Goal: Task Accomplishment & Management: Complete application form

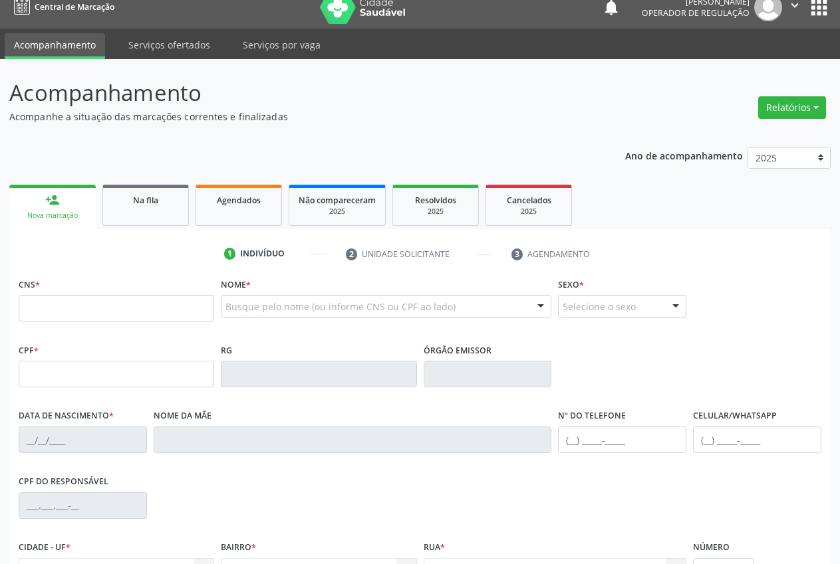
scroll to position [14, 0]
type input "700 7099 9573 7580"
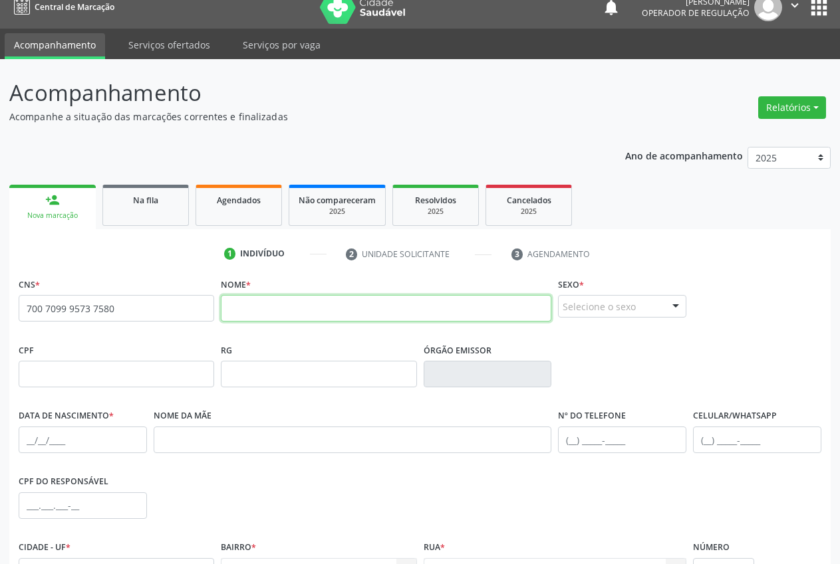
click at [269, 305] on input "text" at bounding box center [386, 308] width 330 height 27
type input "PEDRO SAMUEL DE OLIVEIRA BESERRA"
click at [601, 316] on div "Selecione o sexo" at bounding box center [622, 306] width 128 height 23
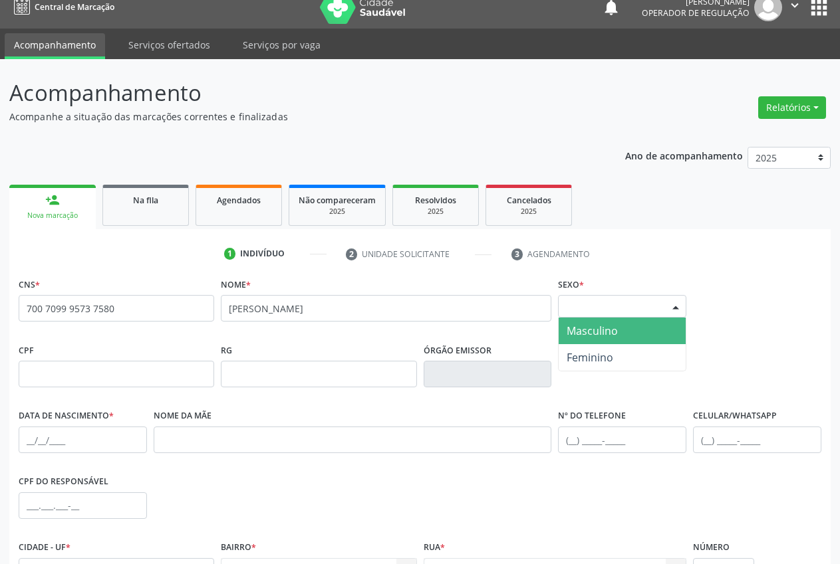
click at [596, 338] on span "Masculino" at bounding box center [591, 331] width 51 height 15
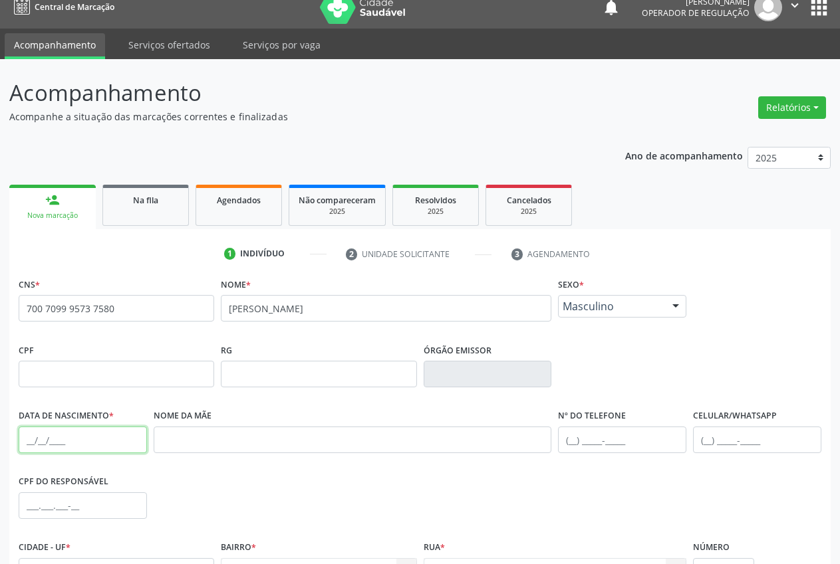
click at [33, 441] on input "text" at bounding box center [83, 440] width 128 height 27
type input "22/08/2017"
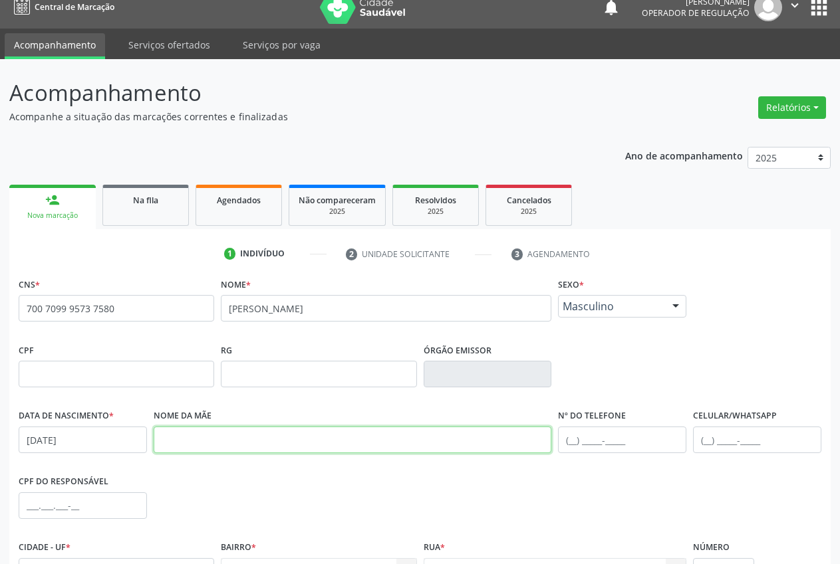
click at [193, 443] on input "text" at bounding box center [353, 440] width 398 height 27
type input "l"
type input "LAUANE DE OLIVEIRA BERNARDO"
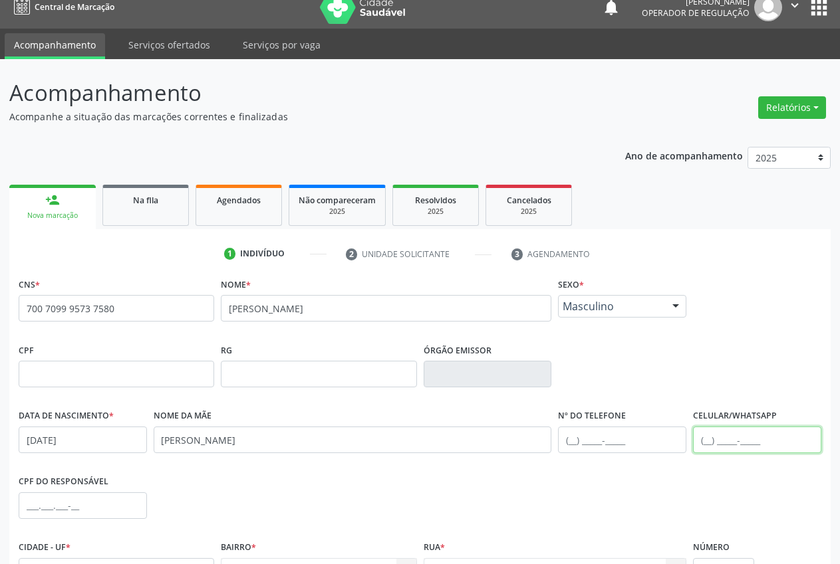
click at [712, 439] on input "text" at bounding box center [757, 440] width 128 height 27
type input "(74) 98827-5065"
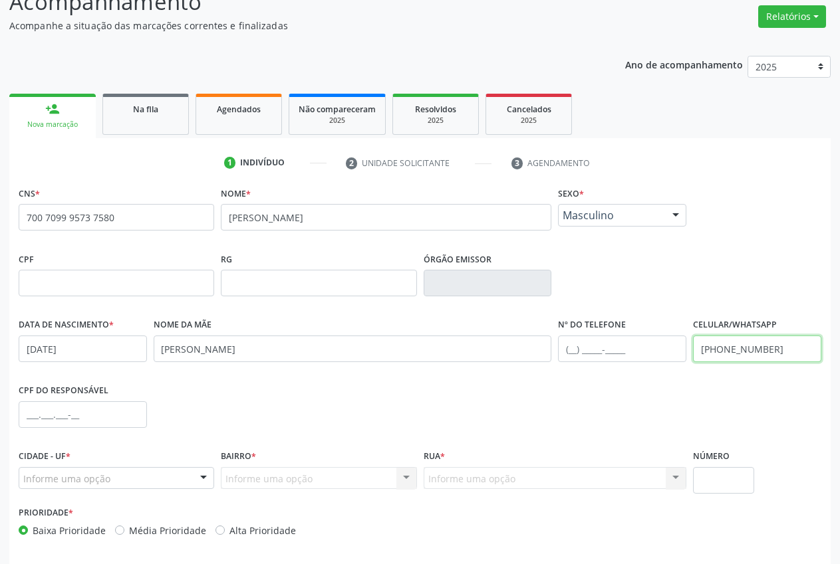
scroll to position [104, 0]
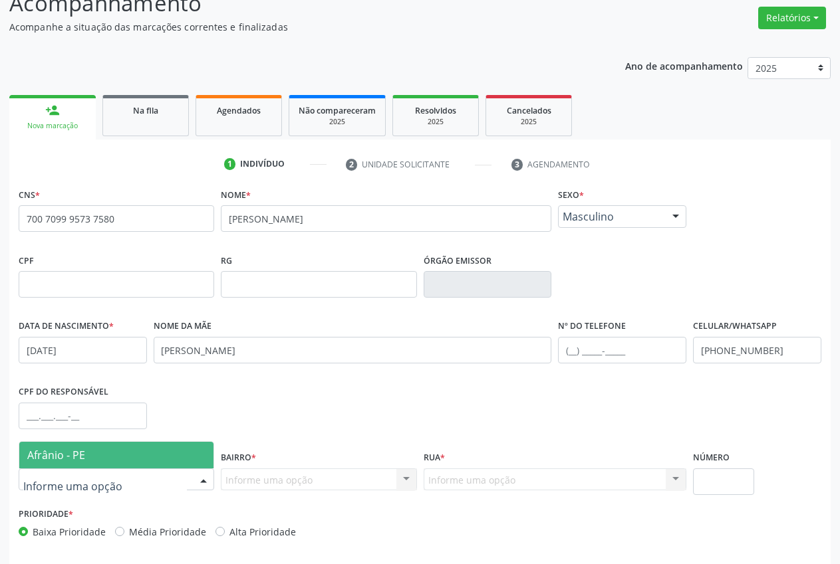
click at [129, 483] on div at bounding box center [116, 480] width 195 height 23
drag, startPoint x: 80, startPoint y: 458, endPoint x: 171, endPoint y: 471, distance: 92.0
click at [80, 458] on span "Afrânio - PE" at bounding box center [56, 455] width 58 height 15
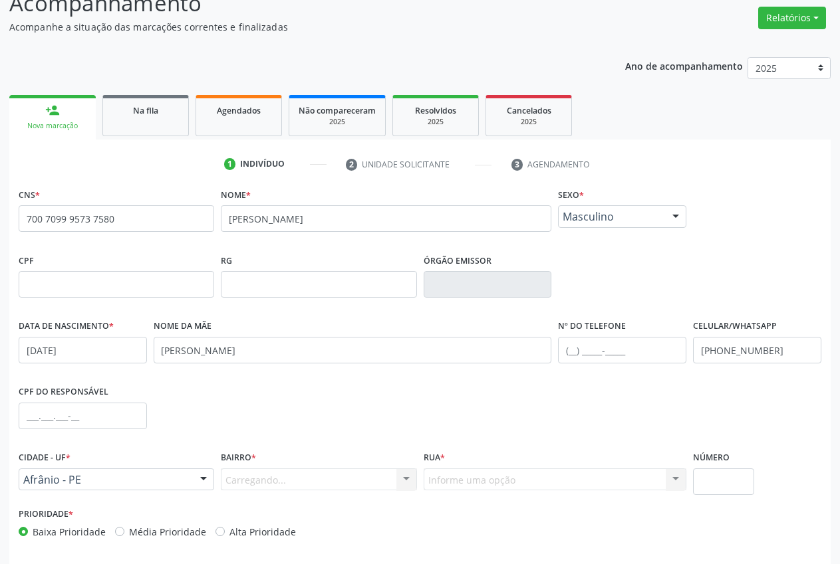
click at [283, 479] on div "Carregando... Nenhum resultado encontrado para: " " Nenhuma opção encontrada. D…" at bounding box center [318, 480] width 195 height 23
click at [295, 488] on div "Carregando... Nenhum resultado encontrado para: " " Nenhuma opção encontrada. D…" at bounding box center [318, 480] width 195 height 23
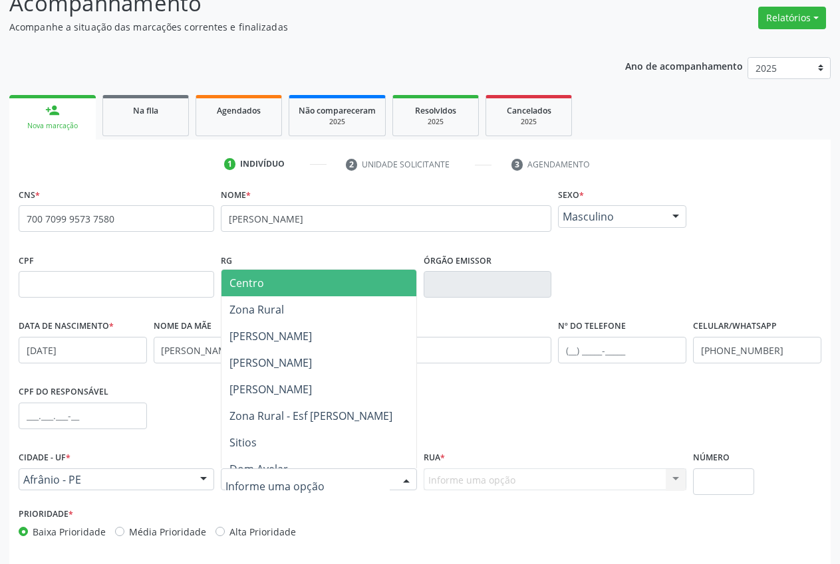
click at [336, 481] on div at bounding box center [318, 480] width 195 height 23
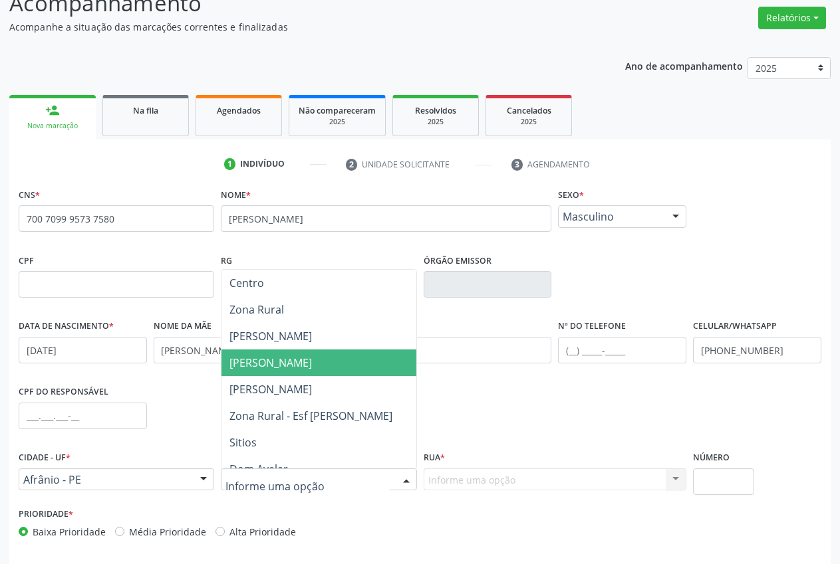
click at [273, 353] on span "Jose Ramos" at bounding box center [318, 363] width 194 height 27
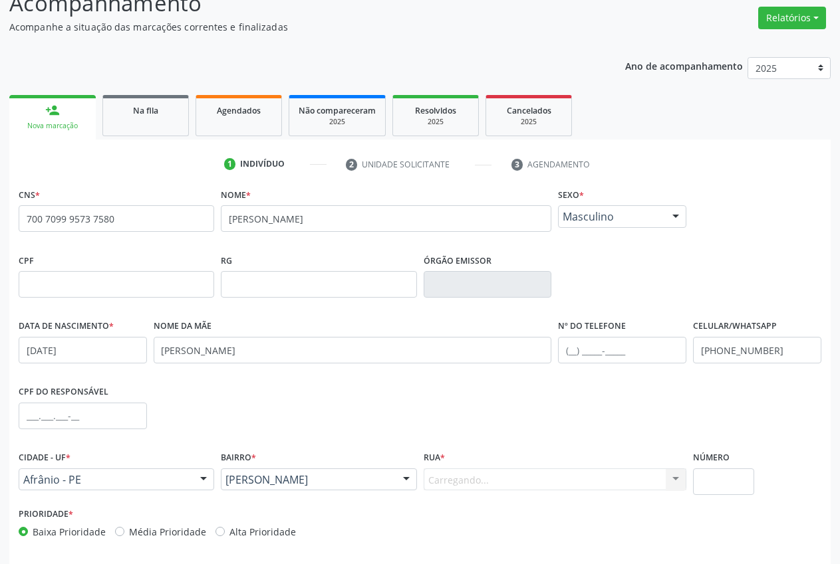
click at [503, 485] on div "Carregando... Nenhum resultado encontrado para: " " Nenhuma opção encontrada. D…" at bounding box center [555, 480] width 263 height 23
click at [501, 481] on div "Carregando... Nenhum resultado encontrado para: " " Nenhuma opção encontrada. D…" at bounding box center [555, 480] width 263 height 23
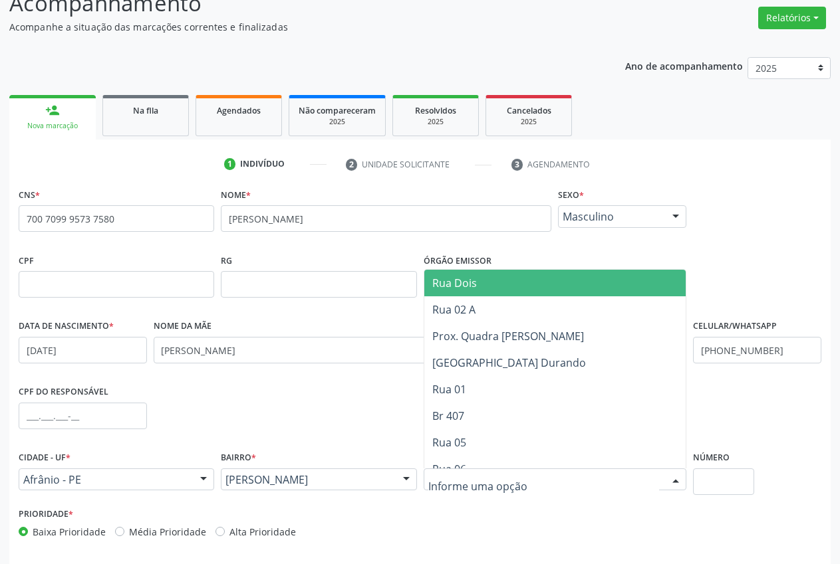
click at [636, 483] on div at bounding box center [555, 480] width 263 height 23
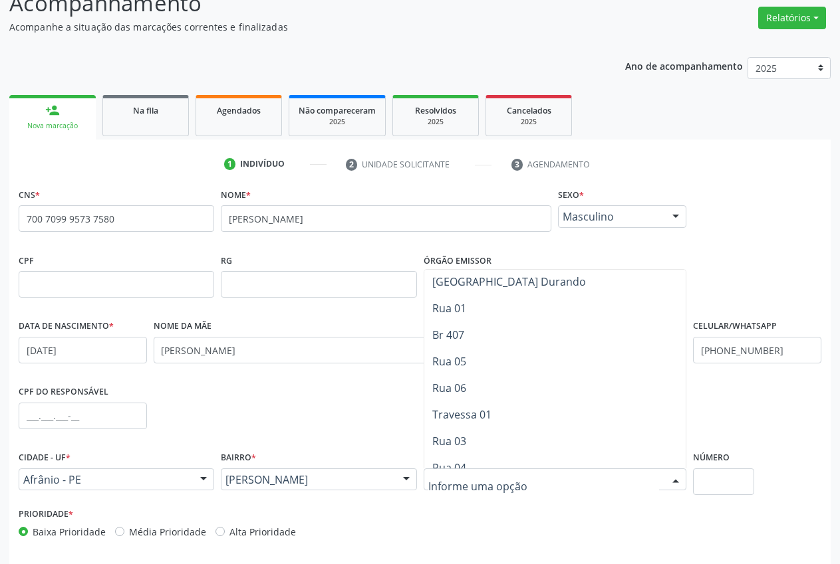
scroll to position [84, 0]
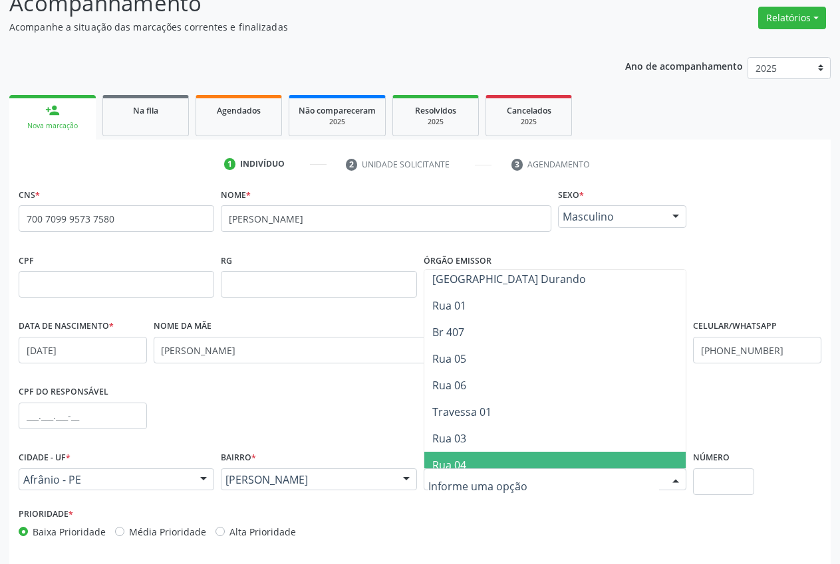
click at [473, 456] on span "Rua 04" at bounding box center [555, 465] width 262 height 27
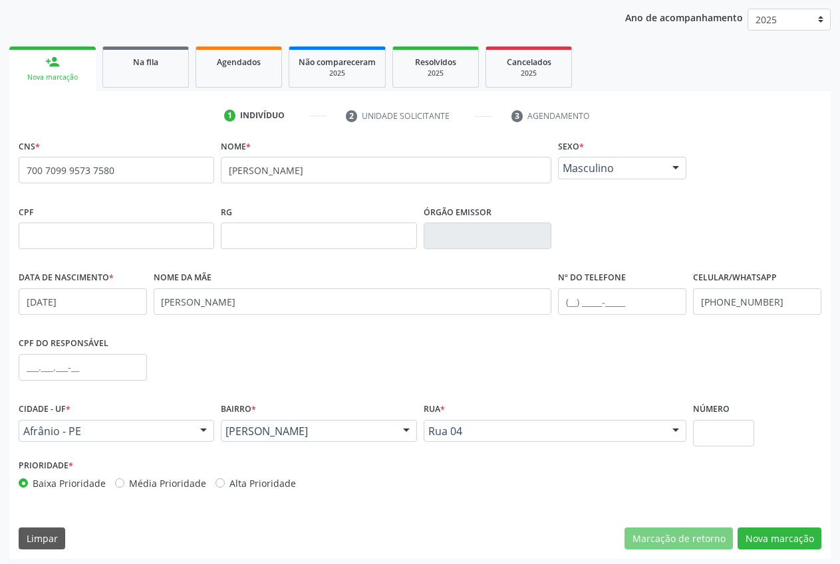
scroll to position [156, 0]
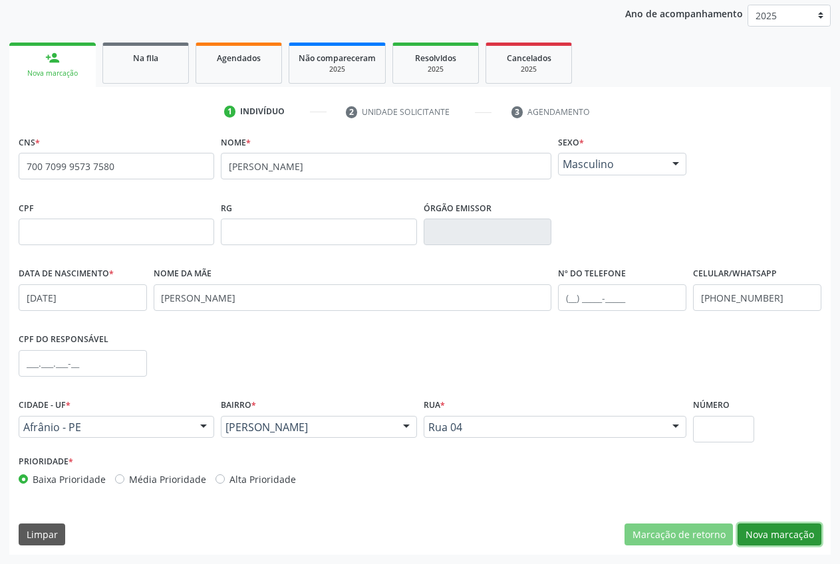
click at [796, 537] on button "Nova marcação" at bounding box center [779, 535] width 84 height 23
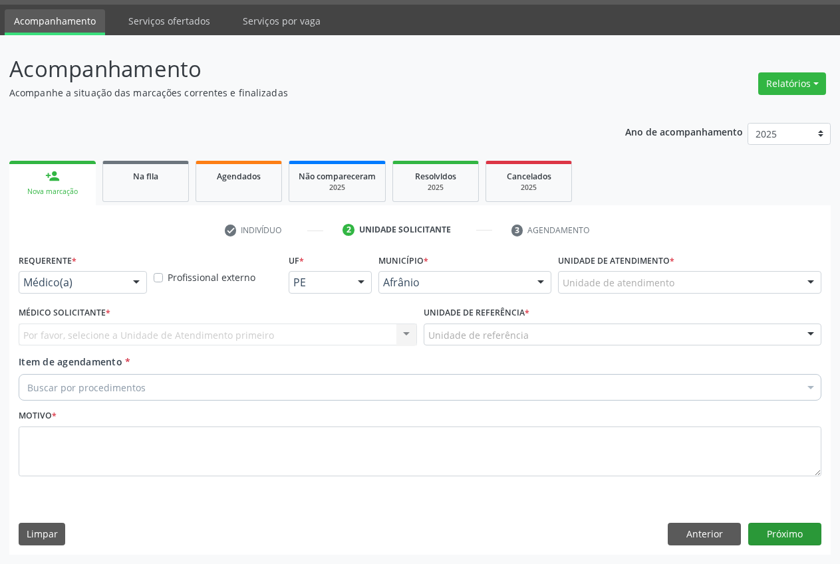
scroll to position [38, 0]
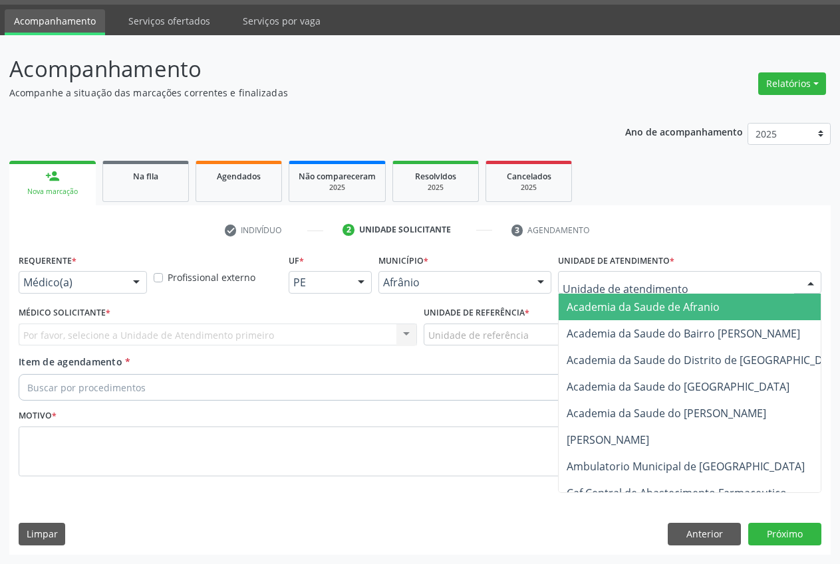
click at [680, 281] on div at bounding box center [689, 282] width 263 height 23
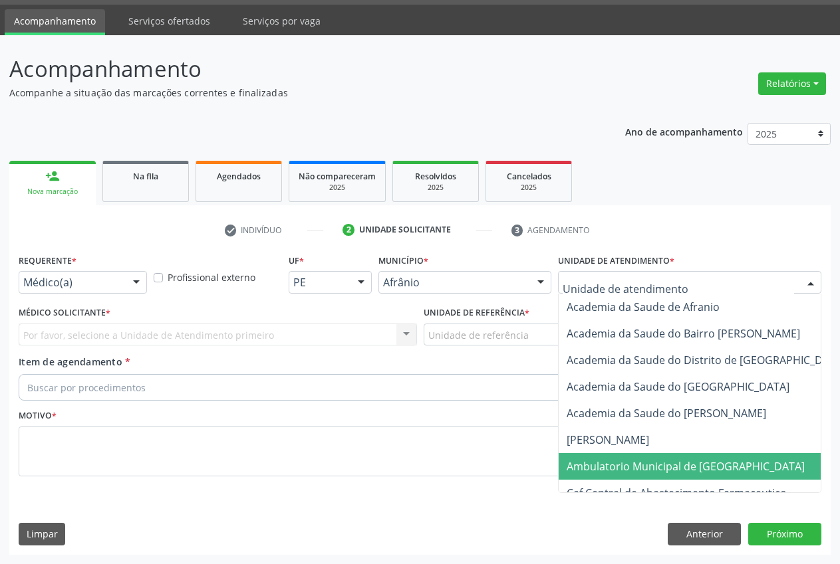
click at [653, 460] on span "Ambulatorio Municipal de [GEOGRAPHIC_DATA]" at bounding box center [685, 466] width 238 height 15
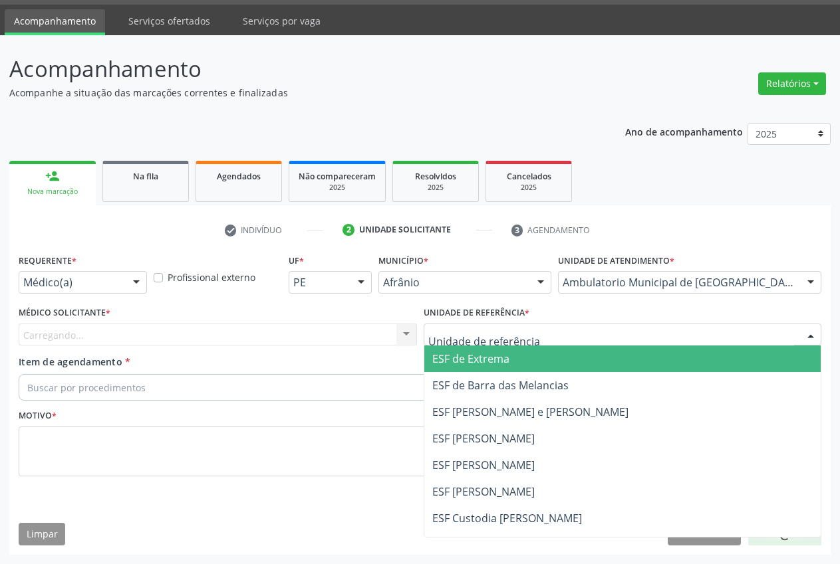
drag, startPoint x: 522, startPoint y: 363, endPoint x: 366, endPoint y: 356, distance: 155.7
click at [522, 364] on span "ESF de Extrema" at bounding box center [622, 359] width 397 height 27
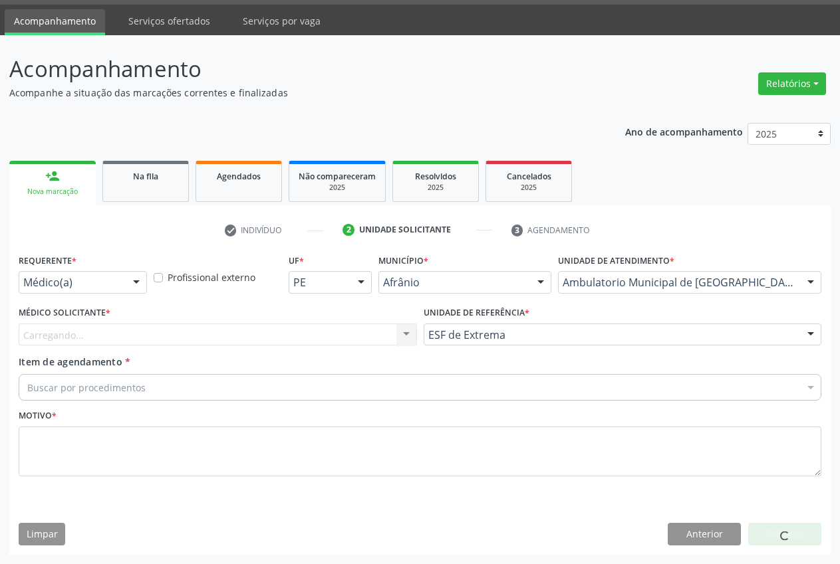
click at [264, 330] on div "Carregando... Nenhum resultado encontrado para: " " Não há nenhuma opção para s…" at bounding box center [218, 335] width 398 height 23
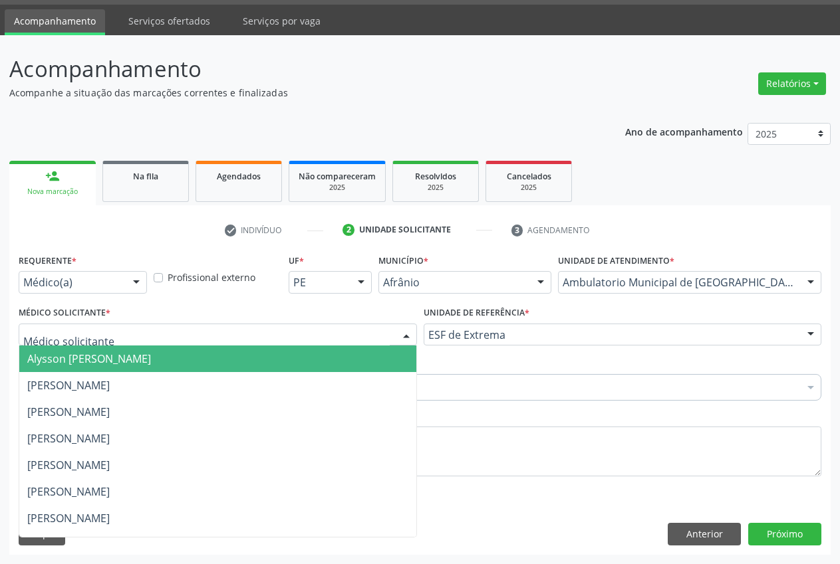
click at [250, 334] on div at bounding box center [218, 335] width 398 height 23
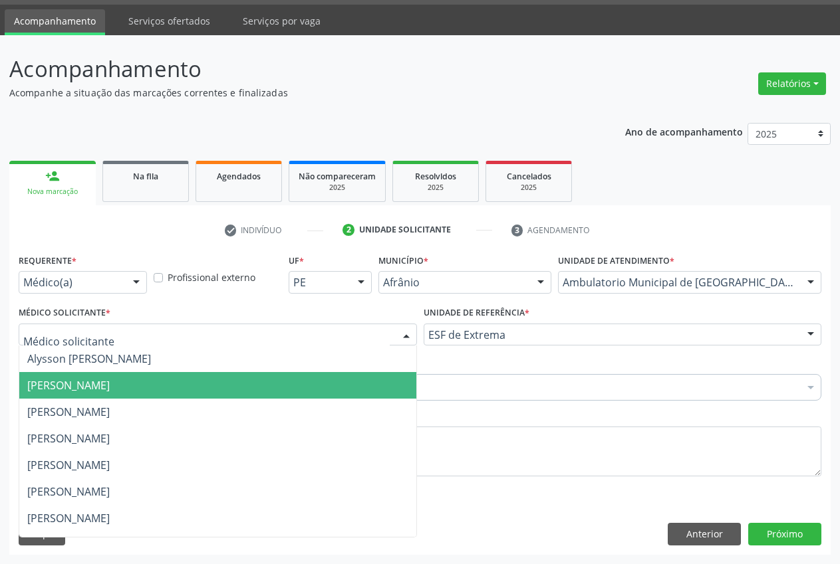
click at [229, 378] on span "[PERSON_NAME]" at bounding box center [217, 385] width 397 height 27
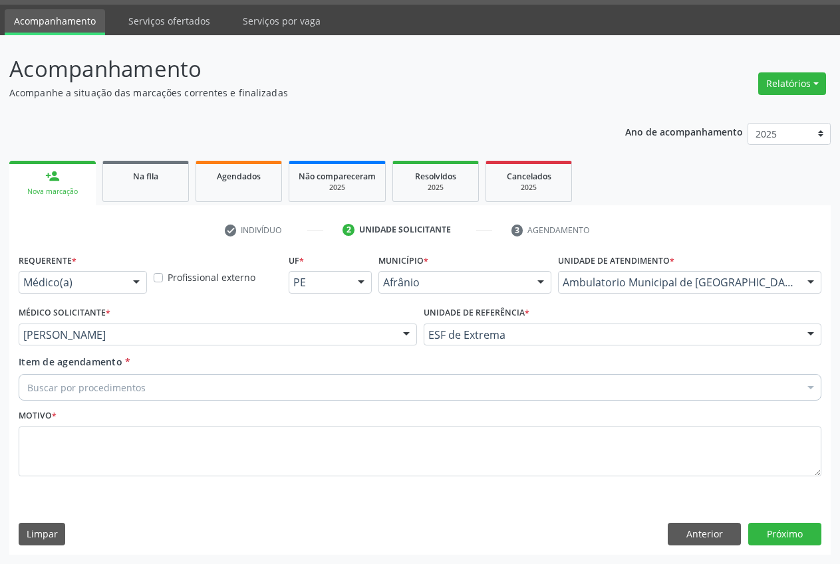
click at [265, 385] on div "Buscar por procedimentos" at bounding box center [420, 387] width 802 height 27
click at [27, 394] on input "Item de agendamento *" at bounding box center [27, 387] width 0 height 27
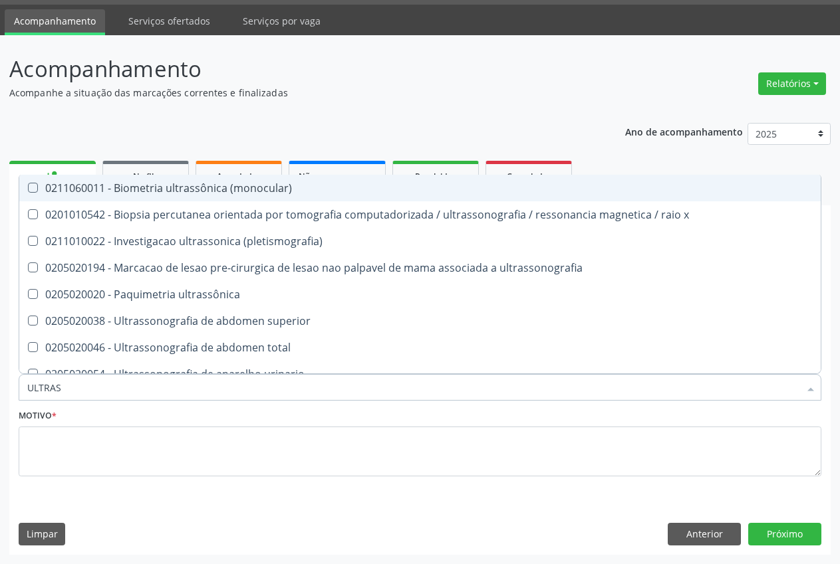
type input "ULTRASS"
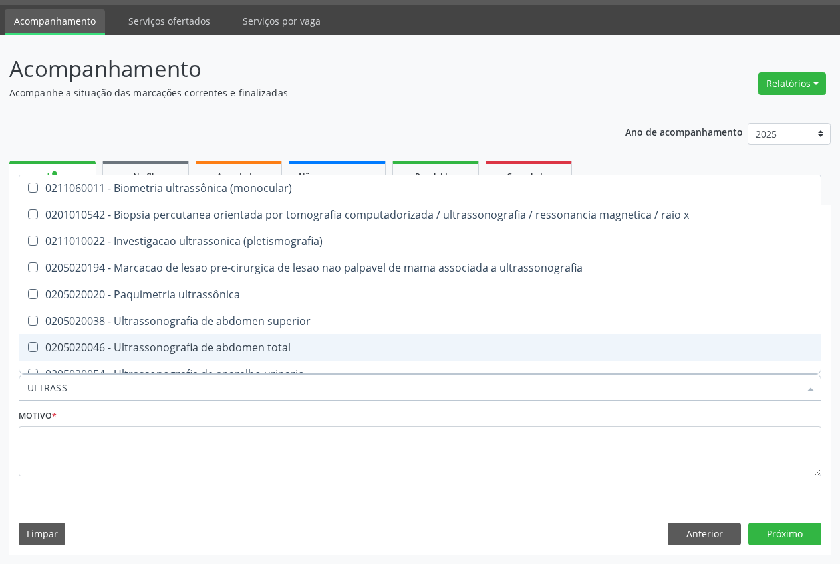
click at [223, 346] on div "0205020046 - Ultrassonografia de abdomen total" at bounding box center [419, 347] width 785 height 11
checkbox total "true"
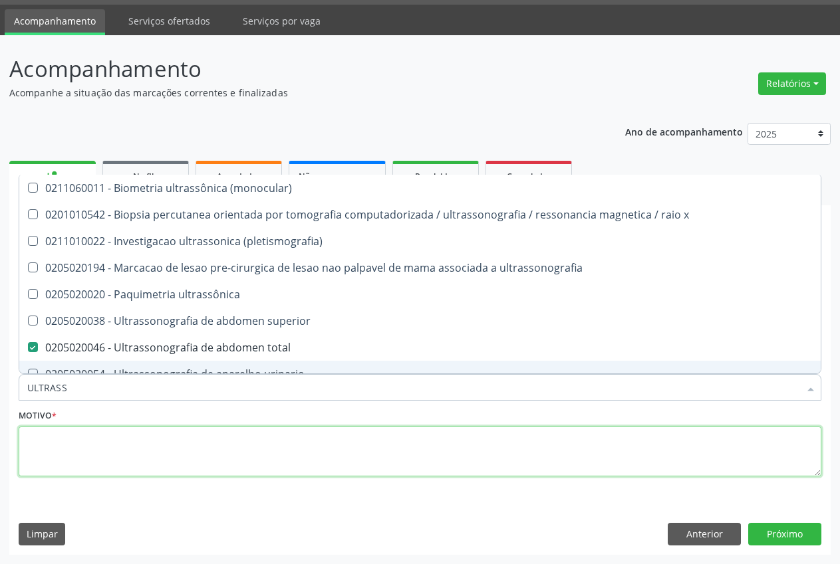
click at [160, 445] on textarea at bounding box center [420, 452] width 802 height 51
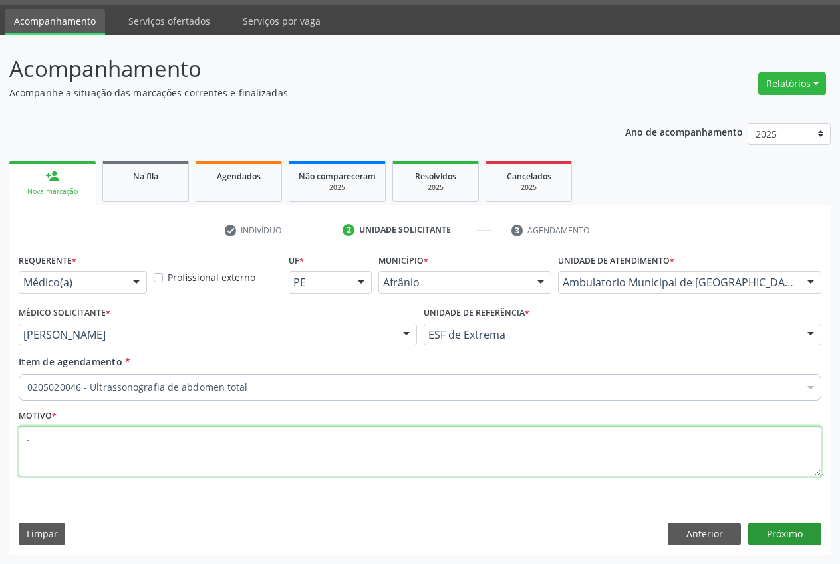
type textarea "."
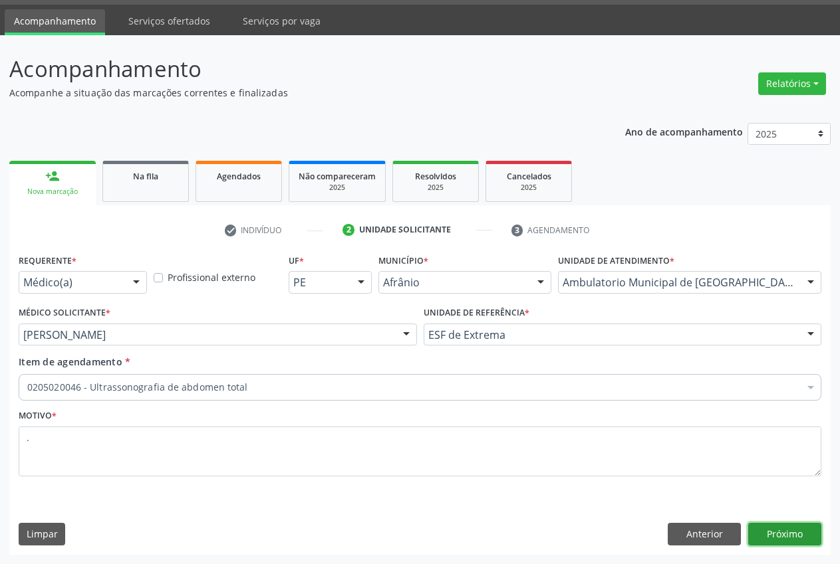
click at [797, 537] on button "Próximo" at bounding box center [784, 534] width 73 height 23
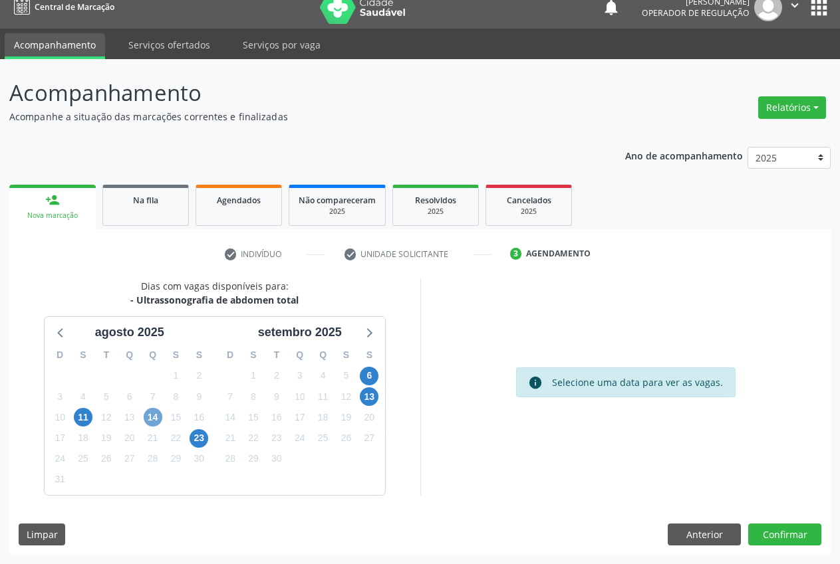
click at [154, 418] on span "14" at bounding box center [153, 417] width 19 height 19
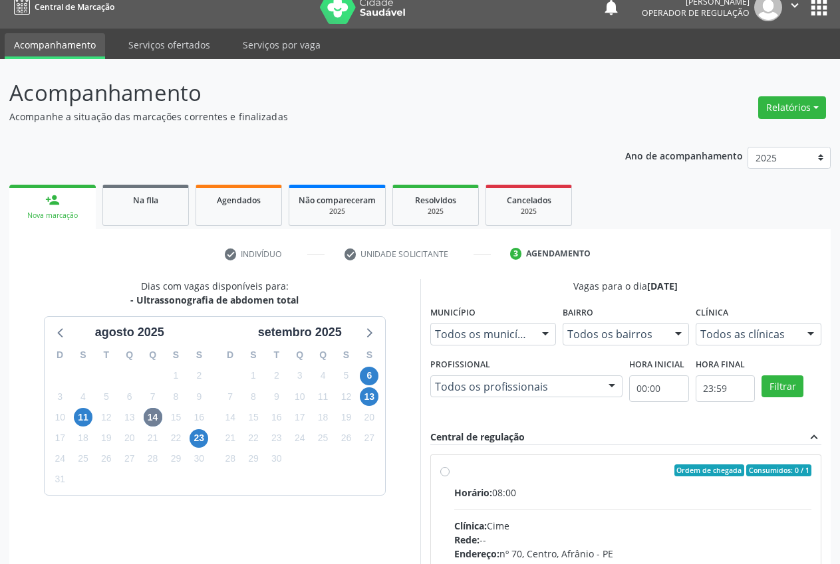
click at [441, 463] on div "Ordem de chegada Consumidos: 0 / 1 Horário: 08:00 Clínica: Cime Rede: -- Endere…" at bounding box center [626, 566] width 390 height 223
radio input "true"
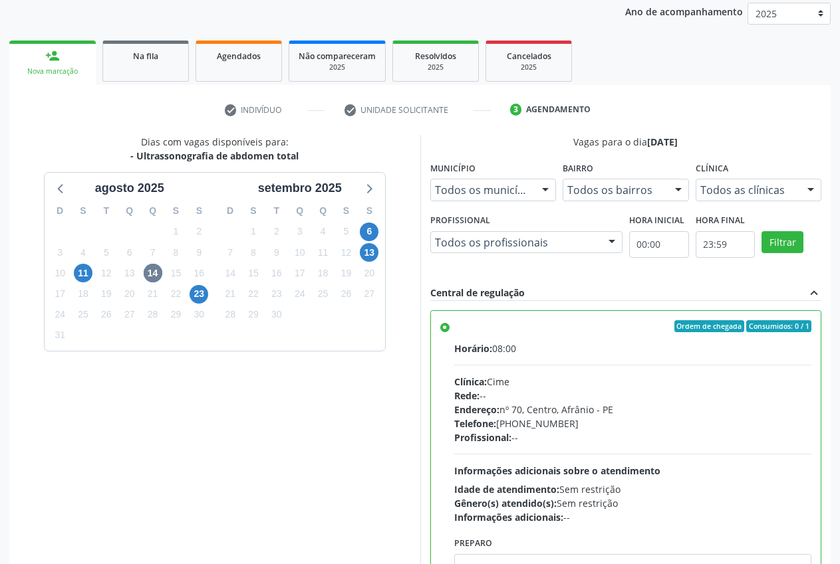
scroll to position [230, 0]
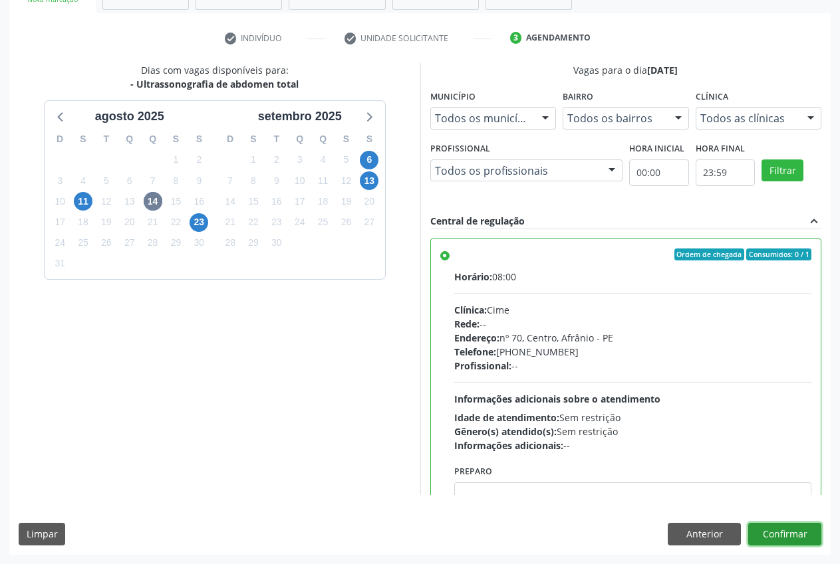
click at [787, 535] on button "Confirmar" at bounding box center [784, 534] width 73 height 23
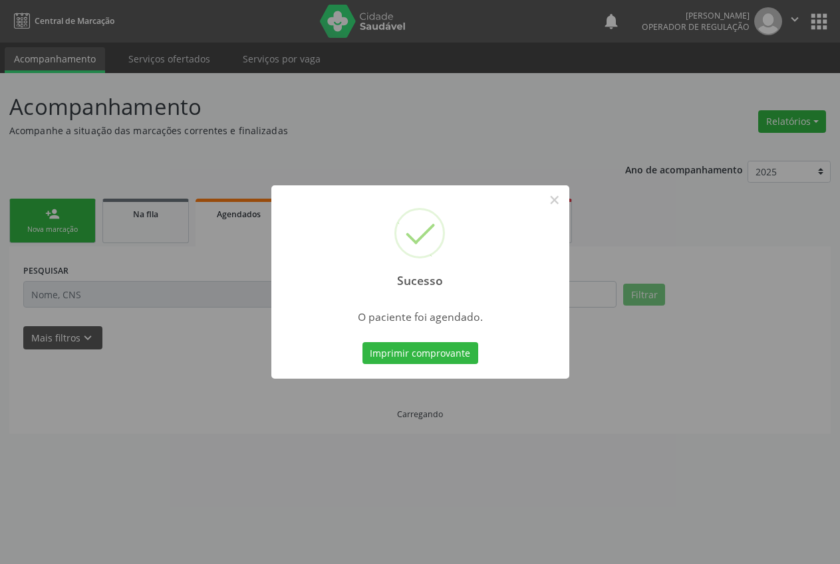
scroll to position [0, 0]
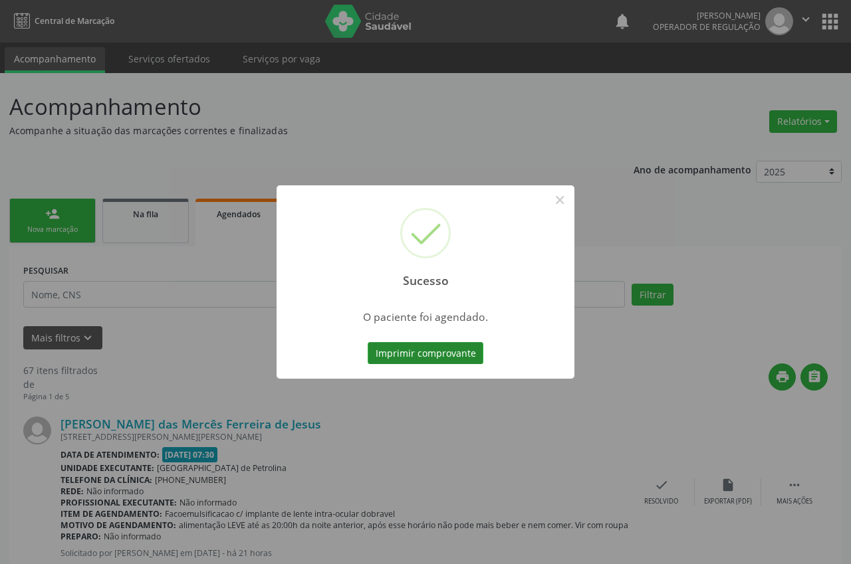
click at [442, 353] on button "Imprimir comprovante" at bounding box center [426, 353] width 116 height 23
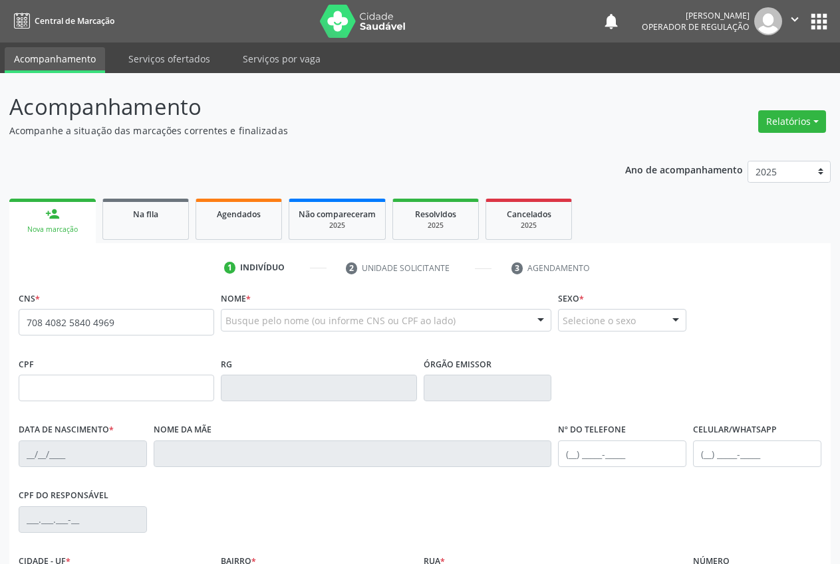
type input "708 4082 5840 4969"
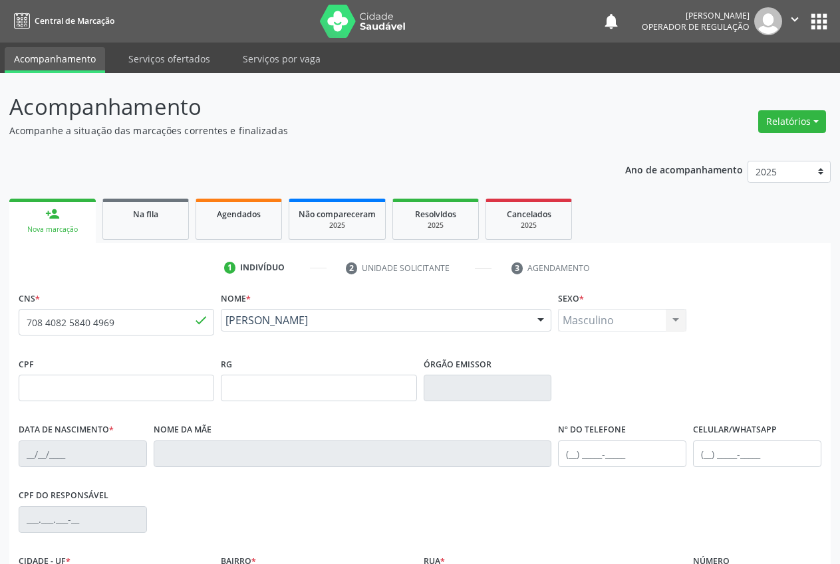
type input "17/08/1964"
type input "Luíza Gomes de Sousa"
type input "(87) 9889-4842"
type input "S/N"
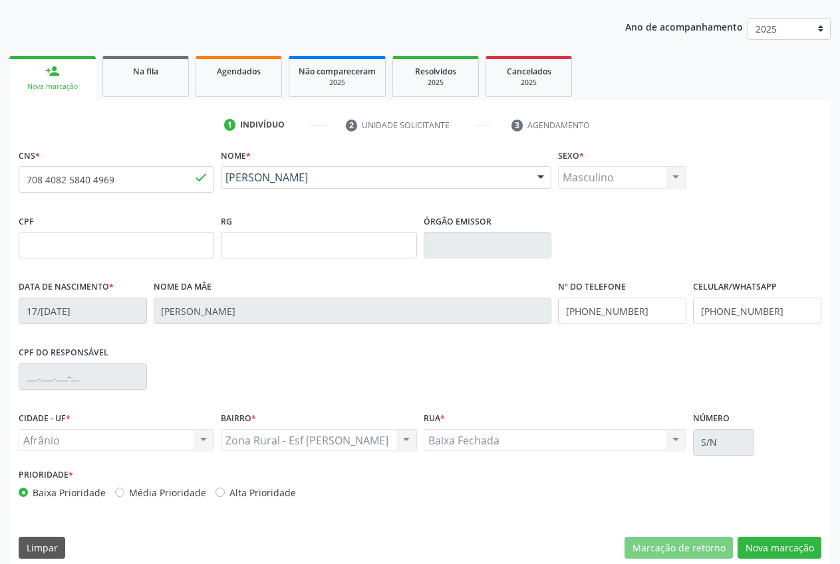
scroll to position [156, 0]
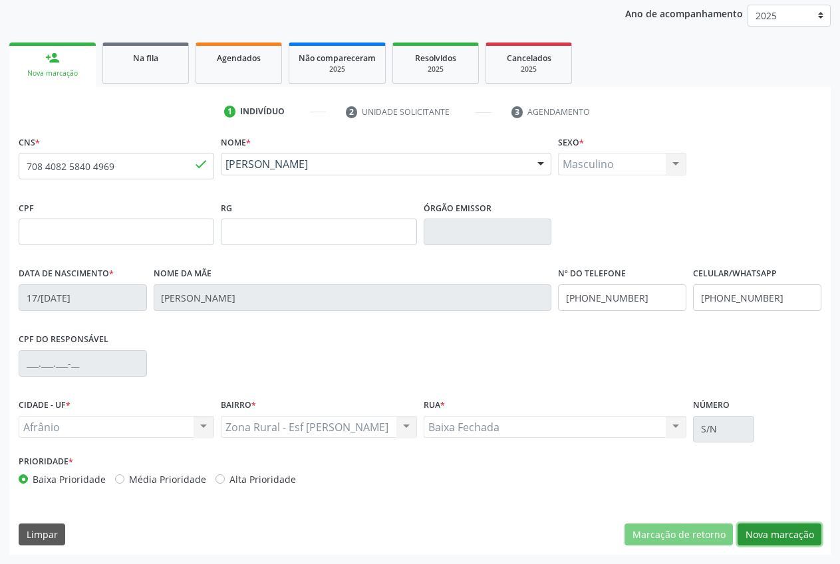
click at [761, 539] on button "Nova marcação" at bounding box center [779, 535] width 84 height 23
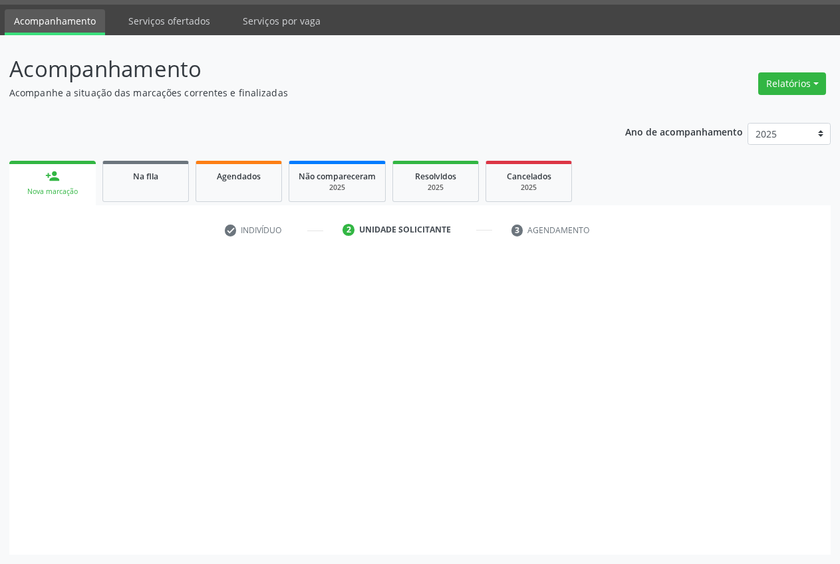
scroll to position [38, 0]
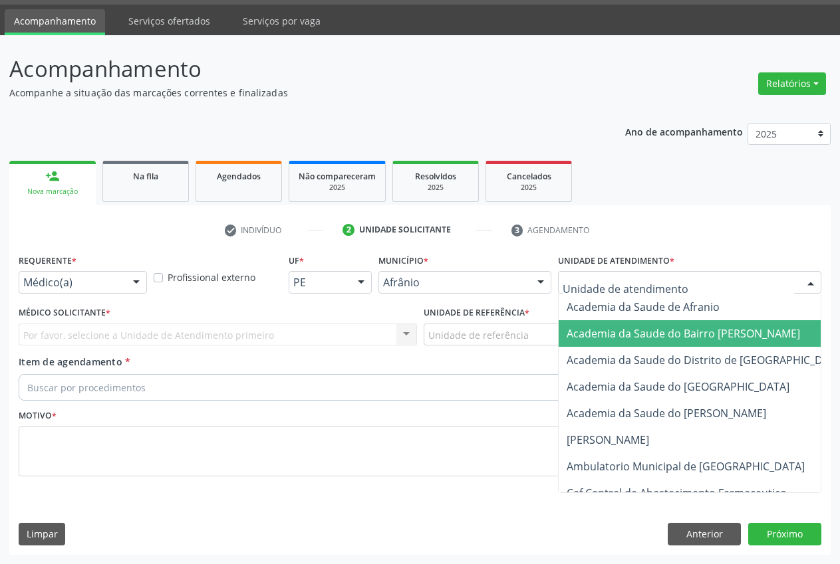
drag, startPoint x: 597, startPoint y: 341, endPoint x: 479, endPoint y: 338, distance: 118.4
click at [597, 342] on span "Academia da Saude do Bairro [PERSON_NAME]" at bounding box center [720, 333] width 324 height 27
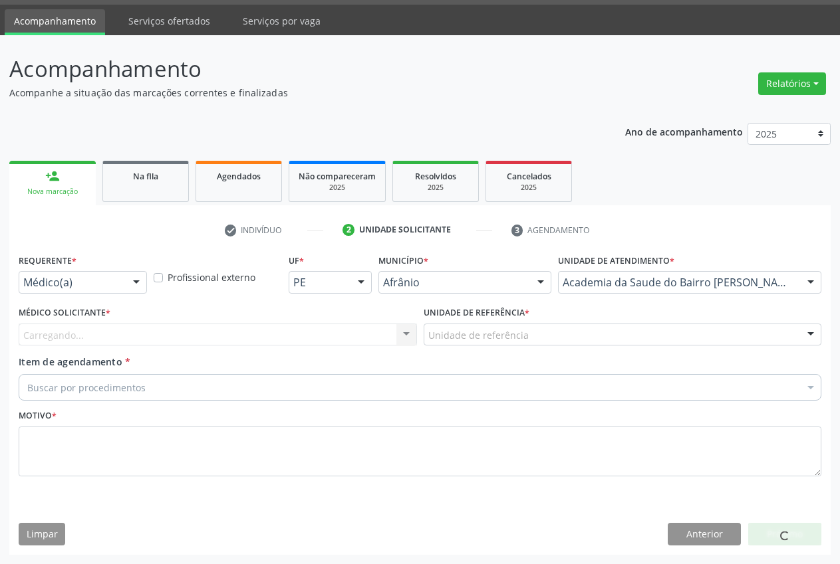
click at [263, 316] on div "Médico Solicitante * Carregando... Nenhum resultado encontrado para: " " Não há…" at bounding box center [218, 324] width 398 height 43
click at [261, 329] on div "Carregando... Nenhum resultado encontrado para: " " Não há nenhuma opção para s…" at bounding box center [218, 335] width 398 height 23
click at [261, 330] on div "Carregando... Nenhum resultado encontrado para: " " Não há nenhuma opção para s…" at bounding box center [218, 335] width 398 height 23
drag, startPoint x: 268, startPoint y: 335, endPoint x: 279, endPoint y: 337, distance: 11.5
click at [270, 336] on div "Carregando... Nenhum resultado encontrado para: " " Não há nenhuma opção para s…" at bounding box center [218, 335] width 398 height 23
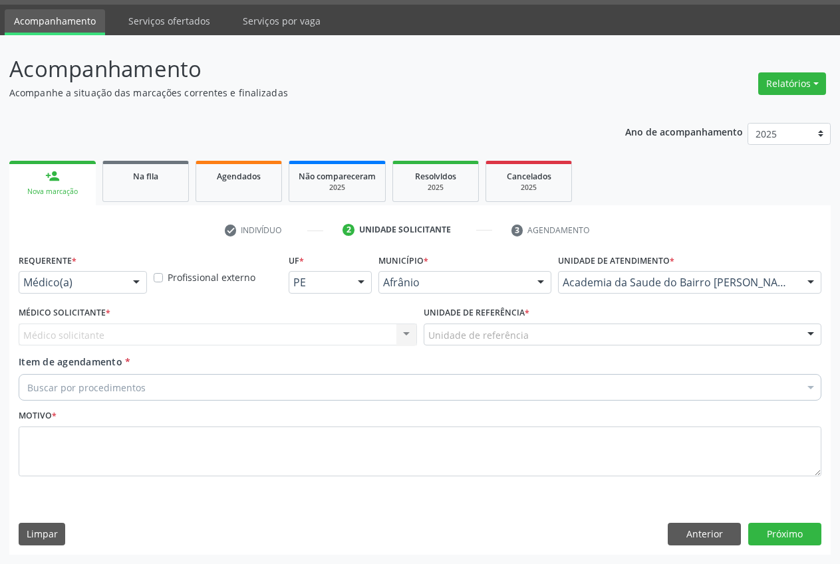
drag, startPoint x: 374, startPoint y: 336, endPoint x: 384, endPoint y: 340, distance: 11.4
click at [375, 336] on div "Médico solicitante Nenhum resultado encontrado para: " " Não há nenhuma opção p…" at bounding box center [218, 335] width 398 height 23
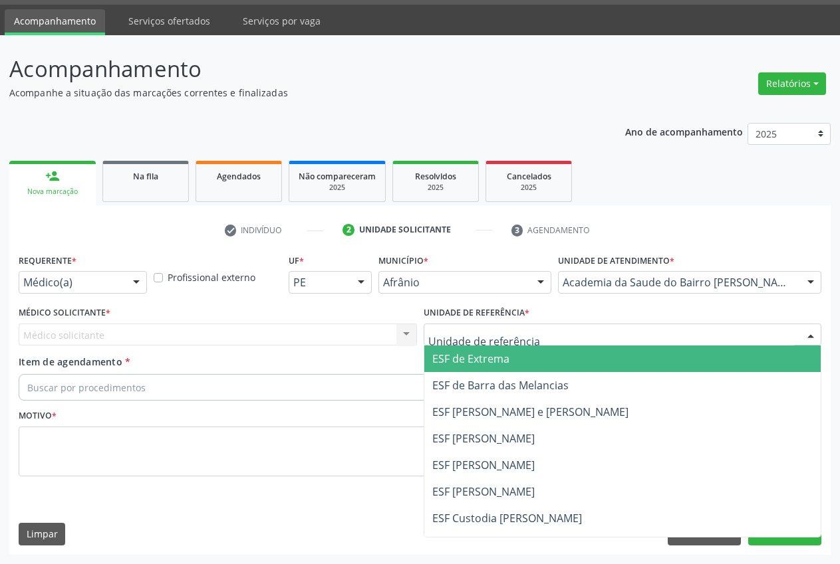
click at [495, 356] on span "ESF de Extrema" at bounding box center [470, 359] width 77 height 15
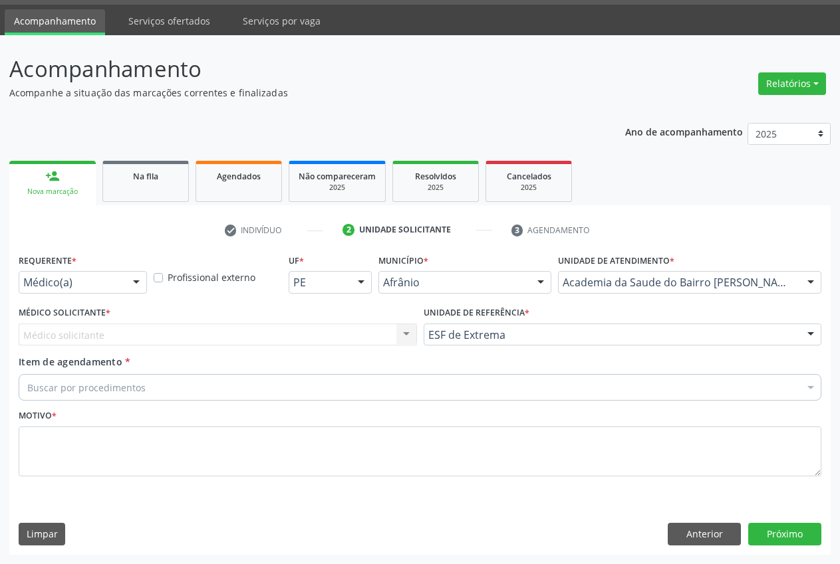
click at [403, 336] on div "Médico solicitante Nenhum resultado encontrado para: " " Não há nenhuma opção p…" at bounding box center [218, 335] width 398 height 23
drag, startPoint x: 350, startPoint y: 334, endPoint x: 287, endPoint y: 330, distance: 62.6
click at [346, 334] on div "Médico solicitante Nenhum resultado encontrado para: " " Não há nenhuma opção p…" at bounding box center [218, 335] width 398 height 23
click at [258, 330] on div "Médico solicitante Nenhum resultado encontrado para: " " Não há nenhuma opção p…" at bounding box center [218, 335] width 398 height 23
drag, startPoint x: 180, startPoint y: 333, endPoint x: 152, endPoint y: 333, distance: 27.3
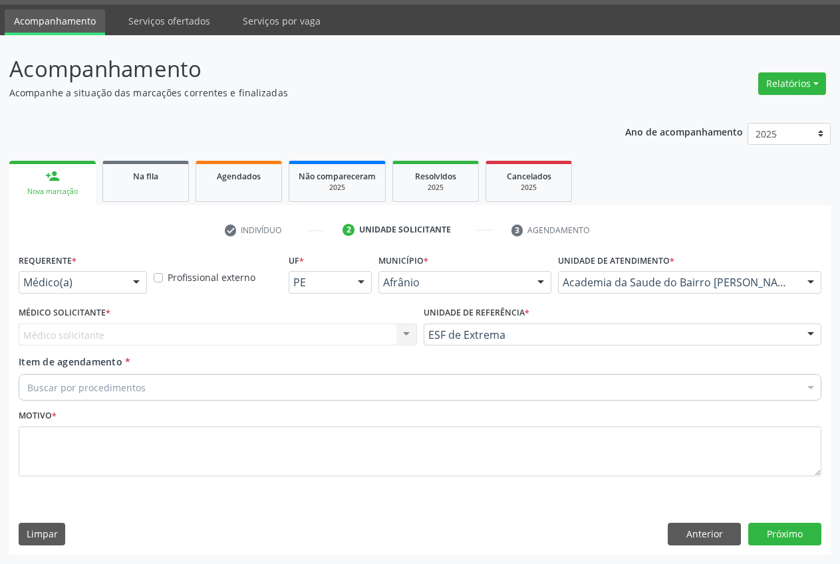
click at [172, 334] on div "Médico solicitante Nenhum resultado encontrado para: " " Não há nenhuma opção p…" at bounding box center [218, 335] width 398 height 23
click at [125, 332] on div "Médico solicitante Nenhum resultado encontrado para: " " Não há nenhuma opção p…" at bounding box center [218, 335] width 398 height 23
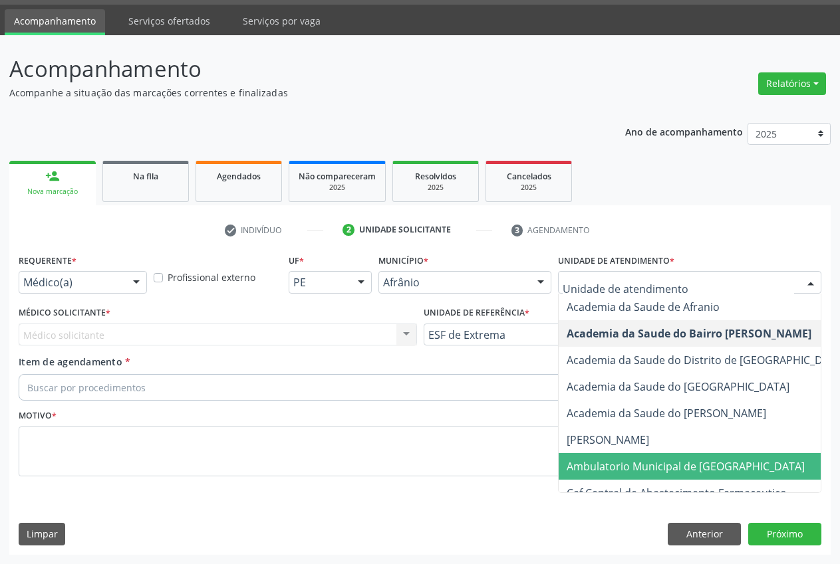
click at [655, 459] on span "Ambulatorio Municipal de [GEOGRAPHIC_DATA]" at bounding box center [685, 466] width 238 height 15
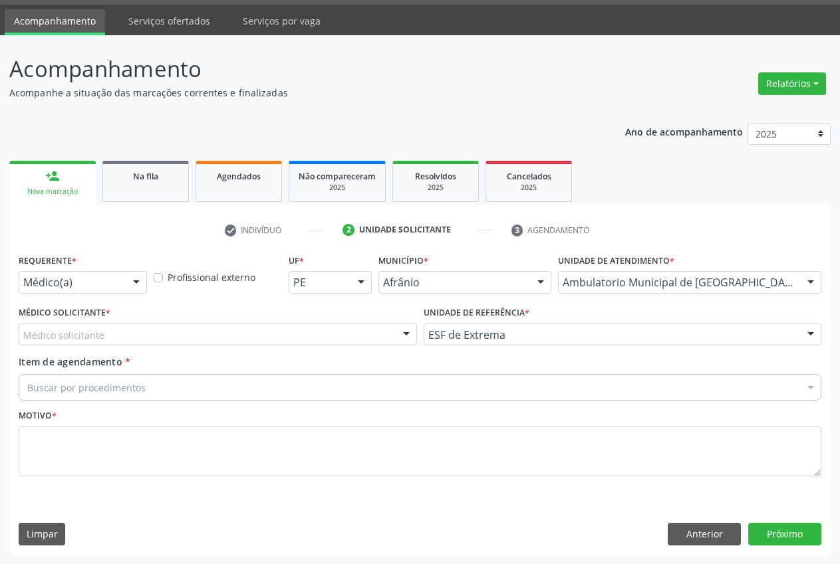
click at [398, 333] on div at bounding box center [406, 335] width 20 height 23
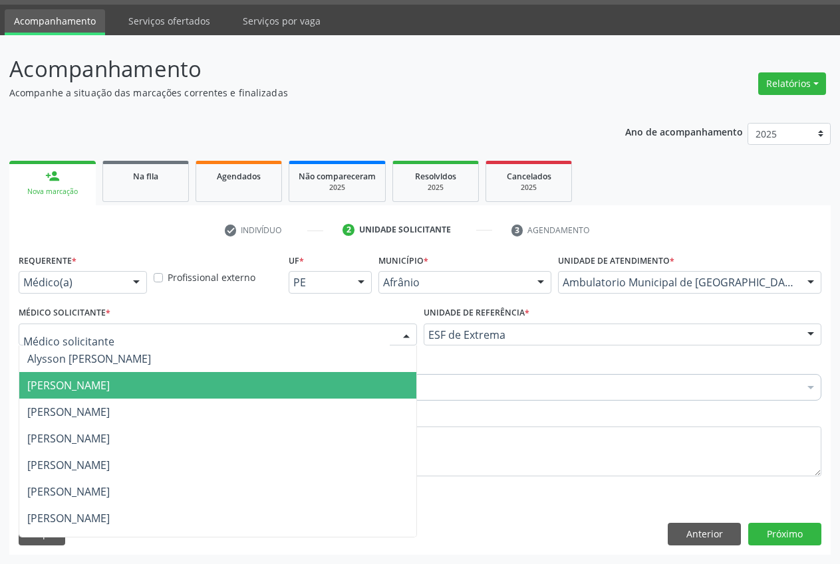
click at [189, 389] on span "[PERSON_NAME]" at bounding box center [217, 385] width 397 height 27
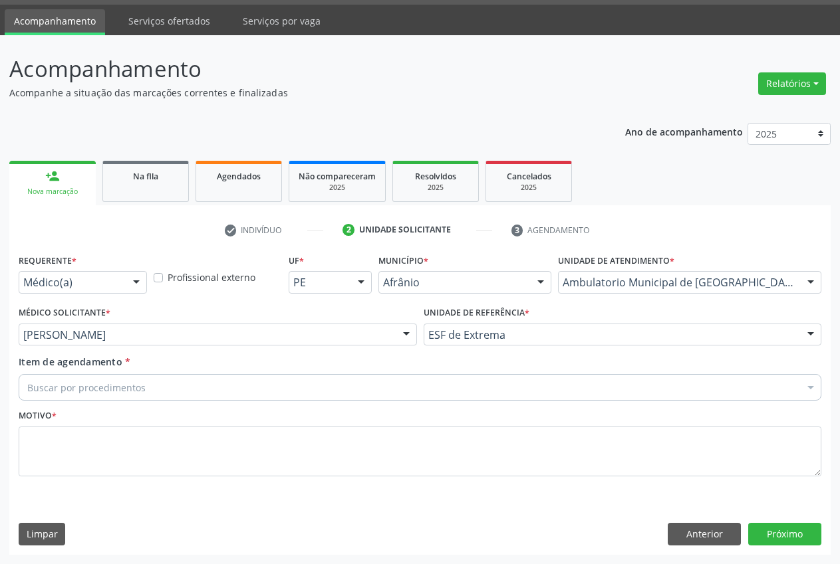
drag, startPoint x: 172, startPoint y: 386, endPoint x: 134, endPoint y: 388, distance: 38.6
click at [172, 387] on div "Buscar por procedimentos" at bounding box center [420, 387] width 802 height 27
click at [27, 387] on input "Item de agendamento *" at bounding box center [27, 387] width 0 height 27
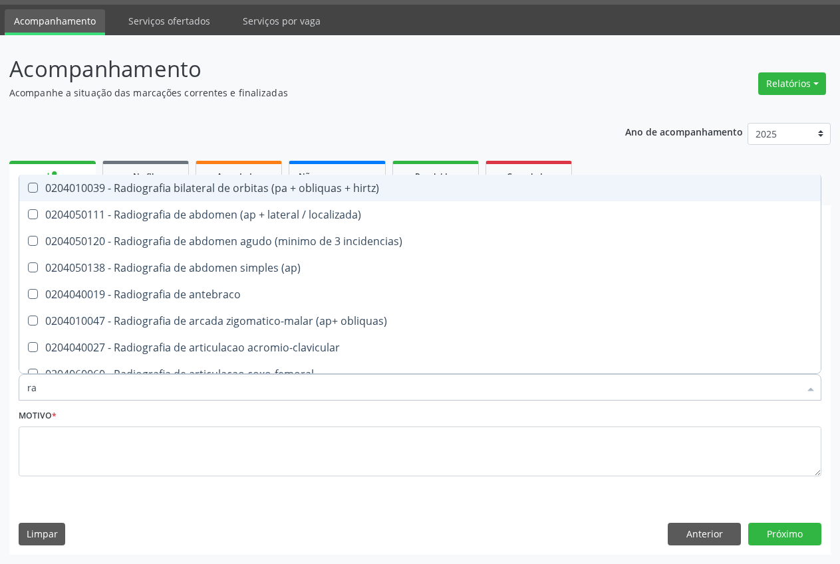
type input "r"
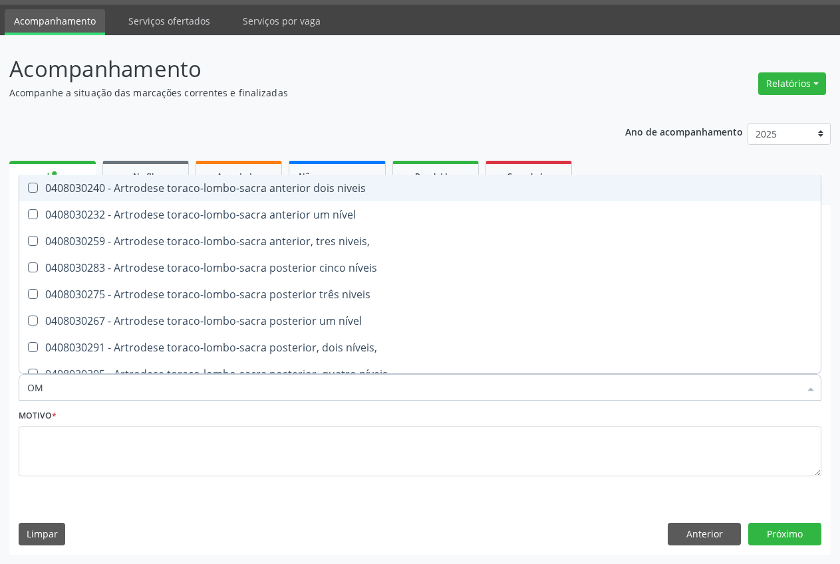
type input "O"
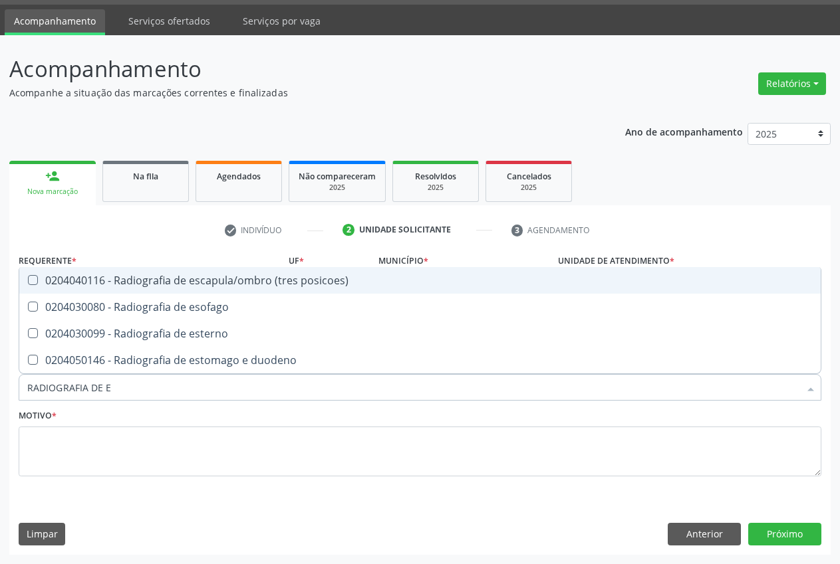
type input "RADIOGRAFIA DE ES"
click at [240, 283] on div "0204040116 - Radiografia de escapula/ombro (tres posicoes)" at bounding box center [419, 280] width 785 height 11
checkbox posicoes\) "true"
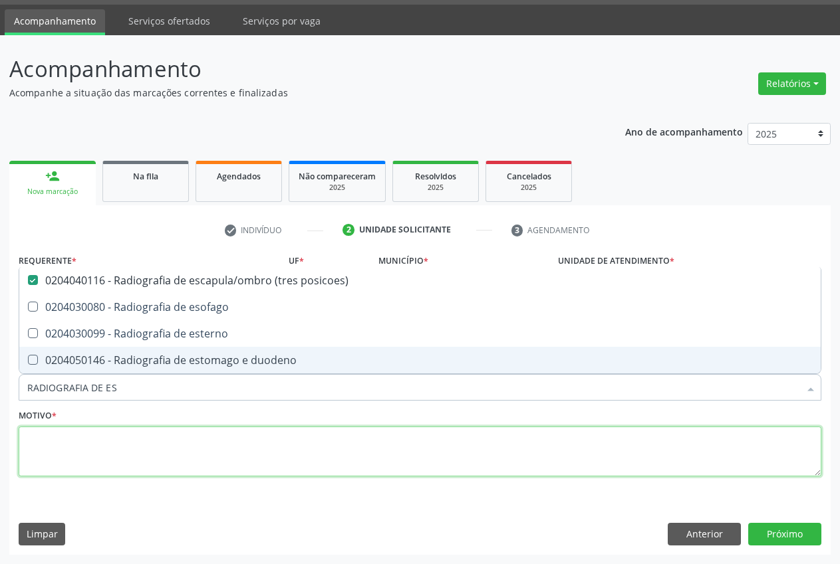
click at [72, 449] on textarea at bounding box center [420, 452] width 802 height 51
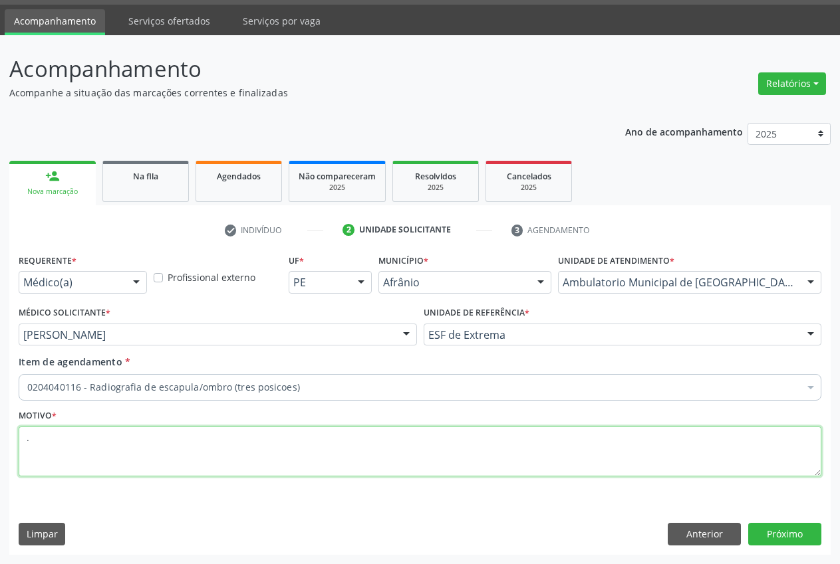
click at [61, 441] on textarea "." at bounding box center [420, 452] width 802 height 51
type textarea "."
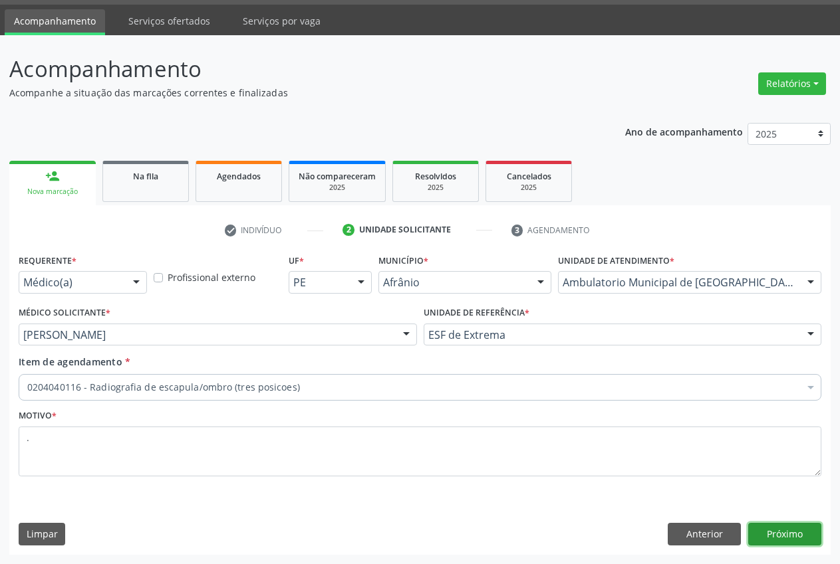
click at [789, 543] on button "Próximo" at bounding box center [784, 534] width 73 height 23
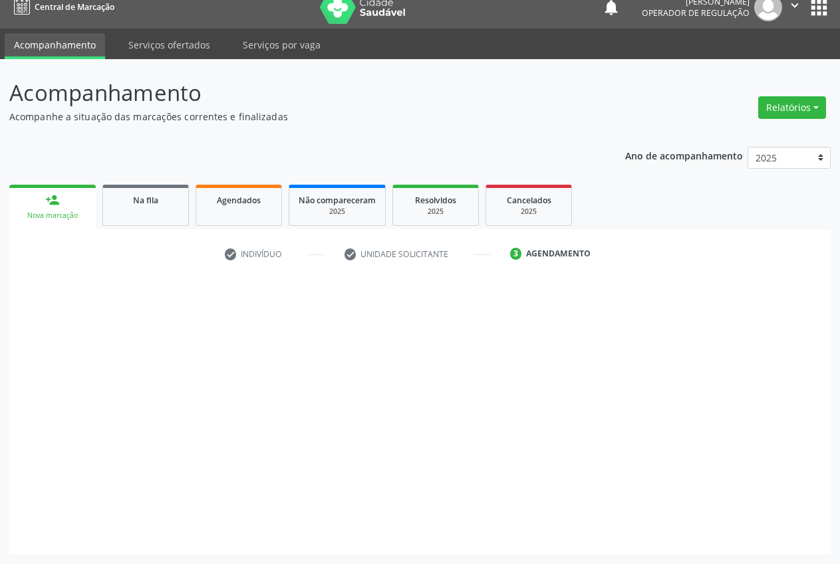
scroll to position [14, 0]
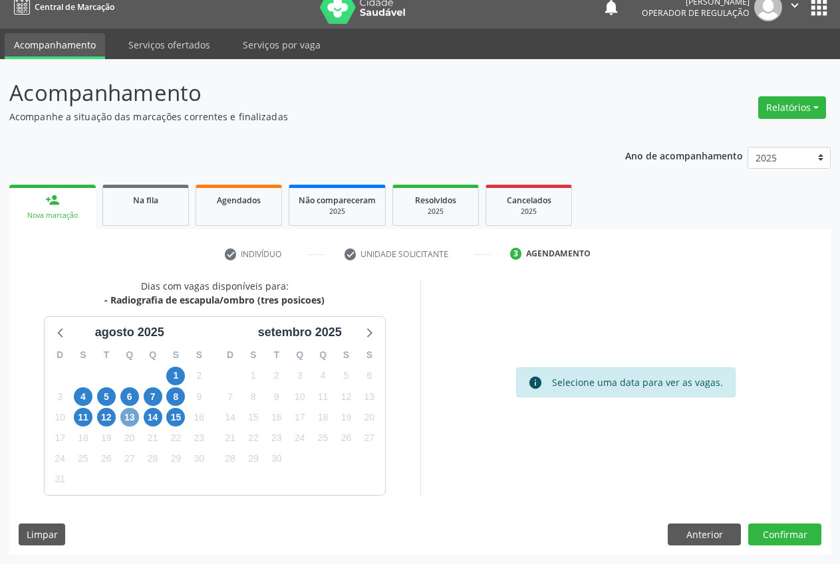
click at [132, 419] on span "13" at bounding box center [129, 417] width 19 height 19
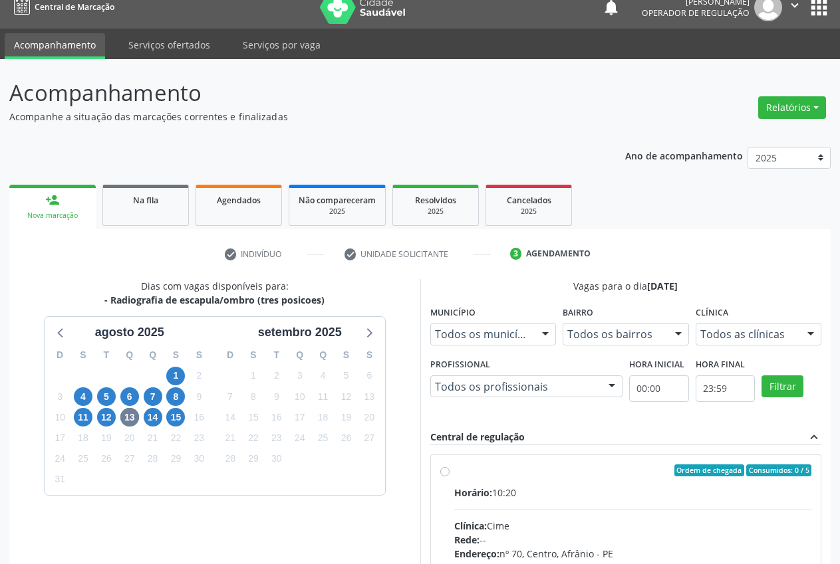
click at [443, 478] on div "Ordem de chegada Consumidos: 0 / 5 Horário: 10:20 Clínica: Cime Rede: -- Endere…" at bounding box center [626, 567] width 372 height 204
radio input "true"
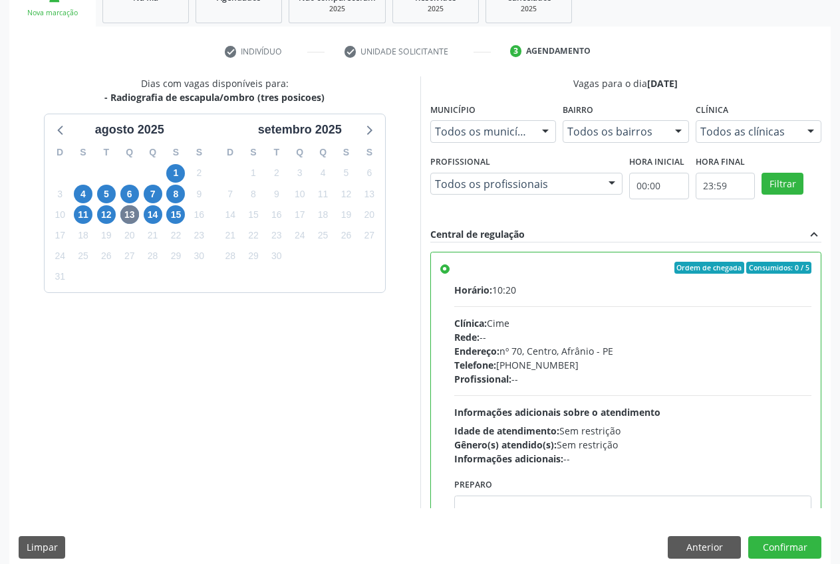
scroll to position [221, 0]
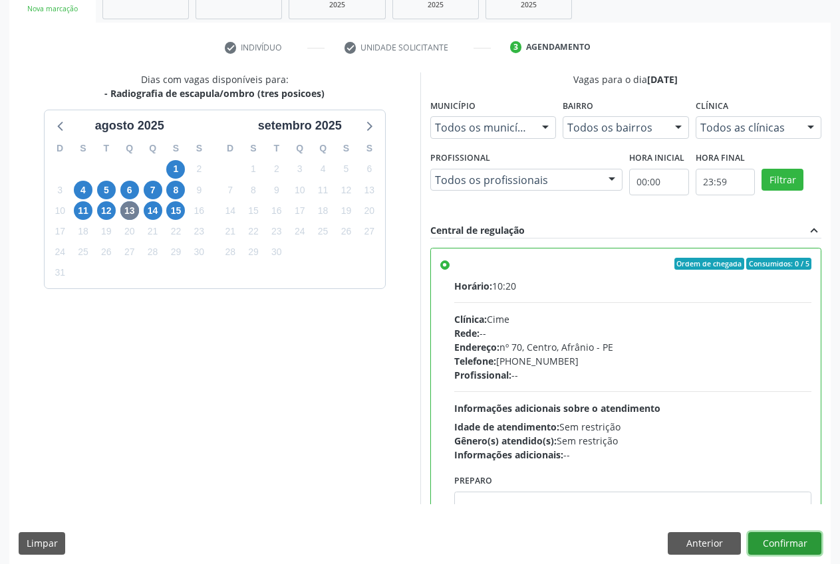
click at [789, 539] on button "Confirmar" at bounding box center [784, 544] width 73 height 23
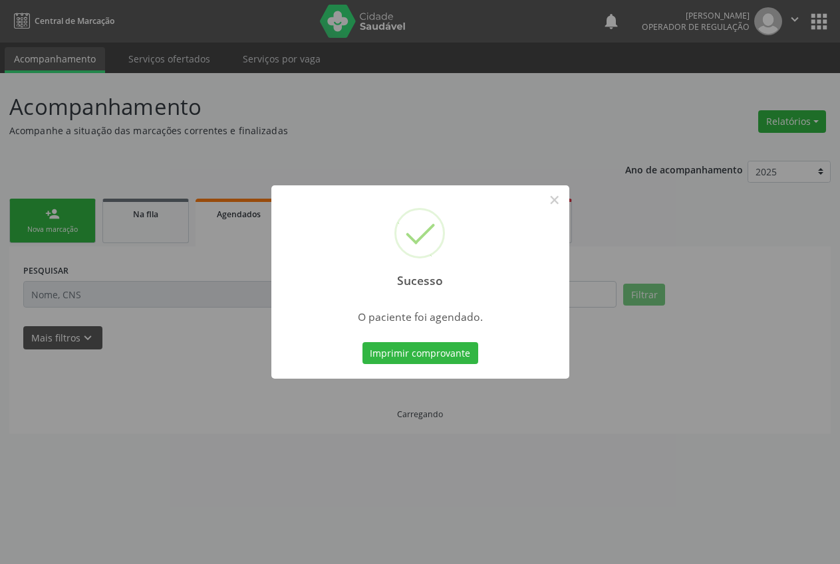
scroll to position [0, 0]
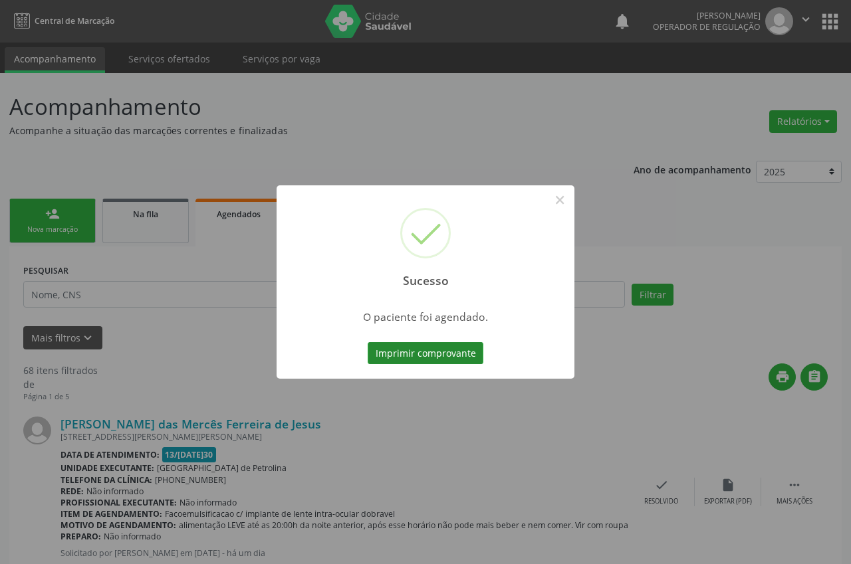
click at [431, 350] on button "Imprimir comprovante" at bounding box center [426, 353] width 116 height 23
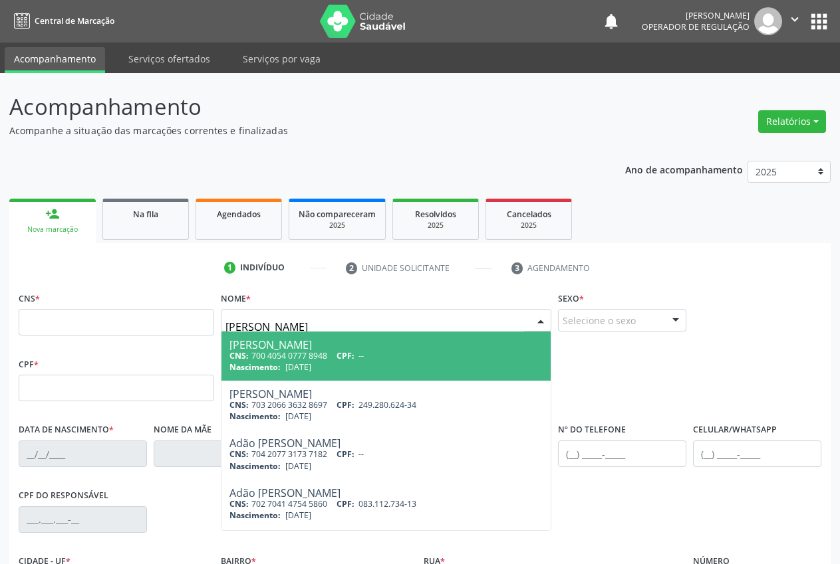
type input "[PERSON_NAME]"
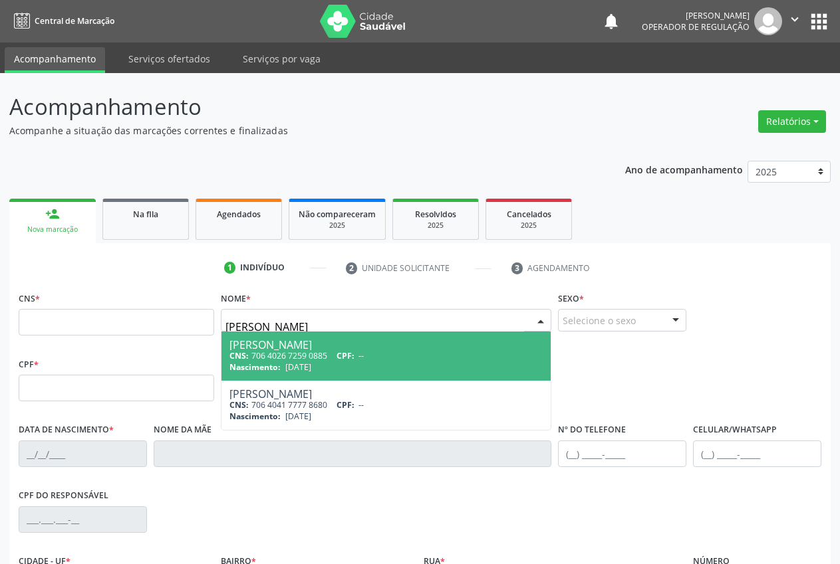
click at [318, 356] on div "CNS: 706 4026 7259 0885 CPF: --" at bounding box center [385, 355] width 313 height 11
type input "706 4026 7259 0885"
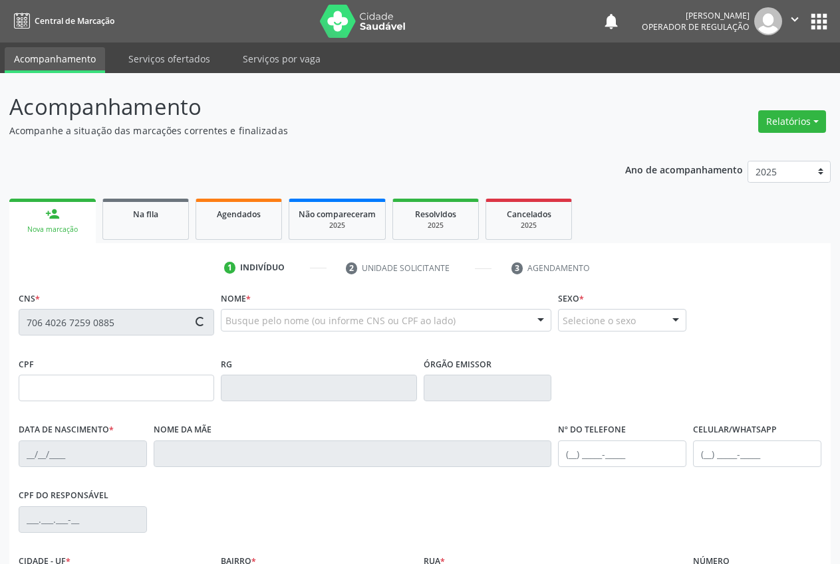
type input "[DATE]"
type input "[DEMOGRAPHIC_DATA] [PERSON_NAME]"
type input "[PHONE_NUMBER]"
type input "S/N"
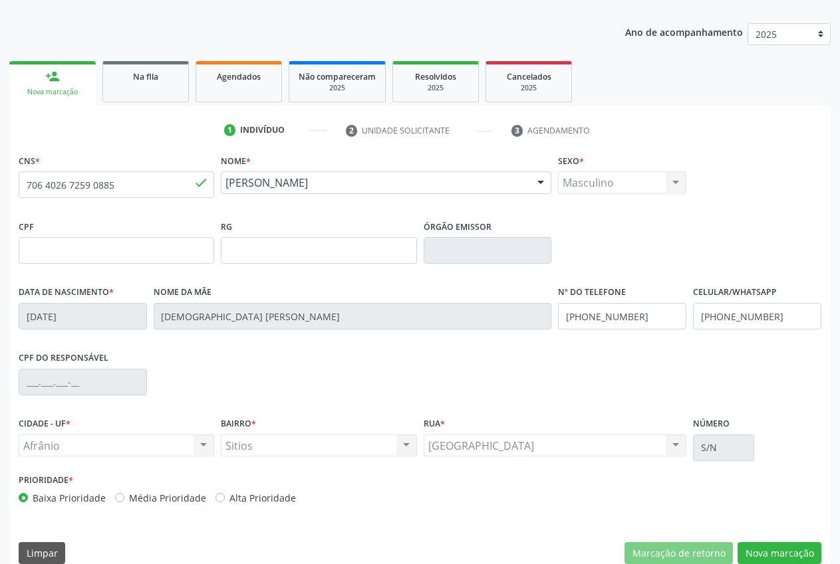
scroll to position [156, 0]
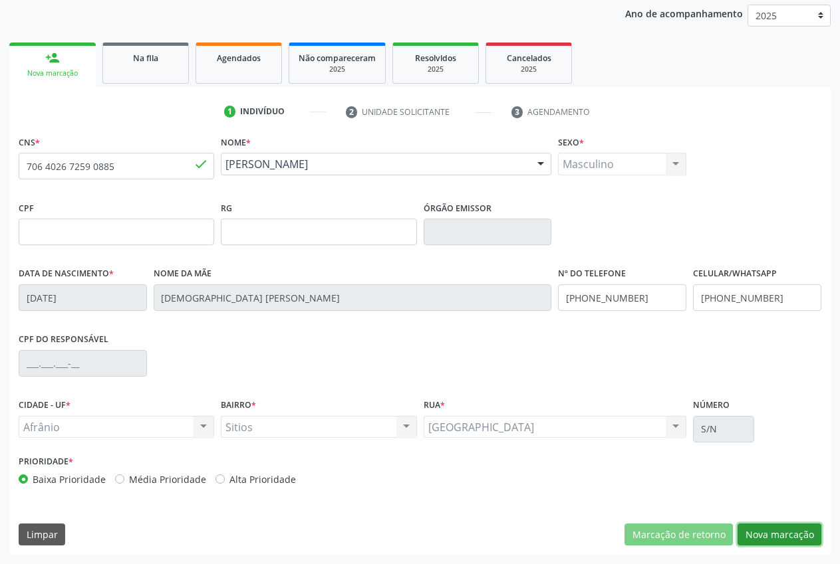
drag, startPoint x: 800, startPoint y: 530, endPoint x: 819, endPoint y: 520, distance: 21.1
click at [800, 531] on button "Nova marcação" at bounding box center [779, 535] width 84 height 23
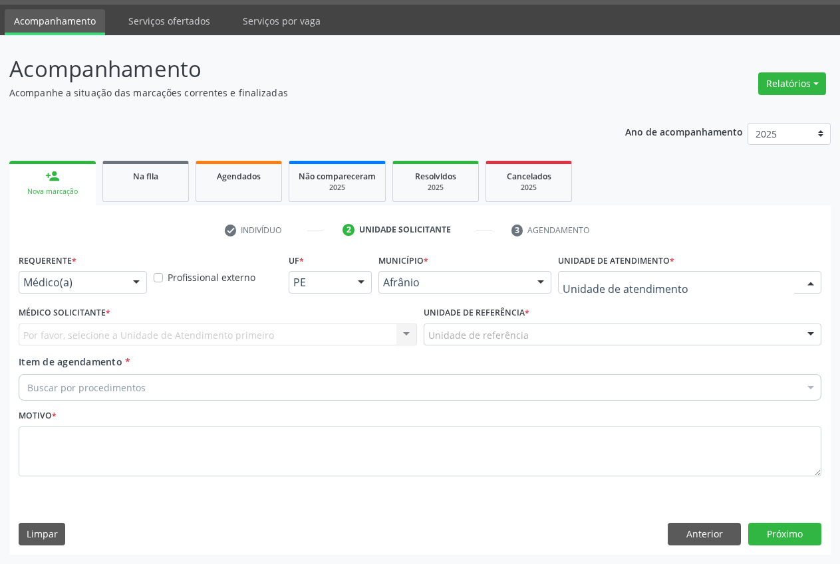
click at [681, 287] on div at bounding box center [689, 282] width 263 height 23
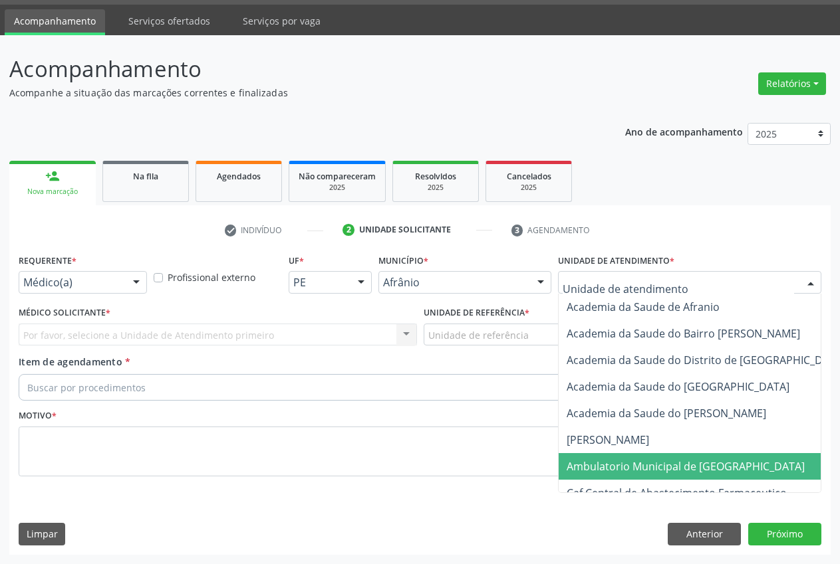
click at [667, 464] on span "Ambulatorio Municipal de [GEOGRAPHIC_DATA]" at bounding box center [685, 466] width 238 height 15
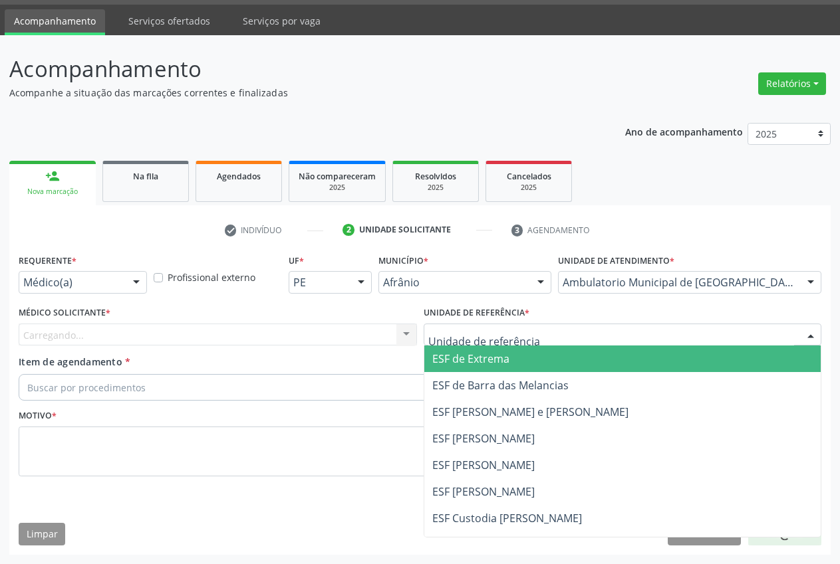
click at [483, 362] on span "ESF de Extrema" at bounding box center [470, 359] width 77 height 15
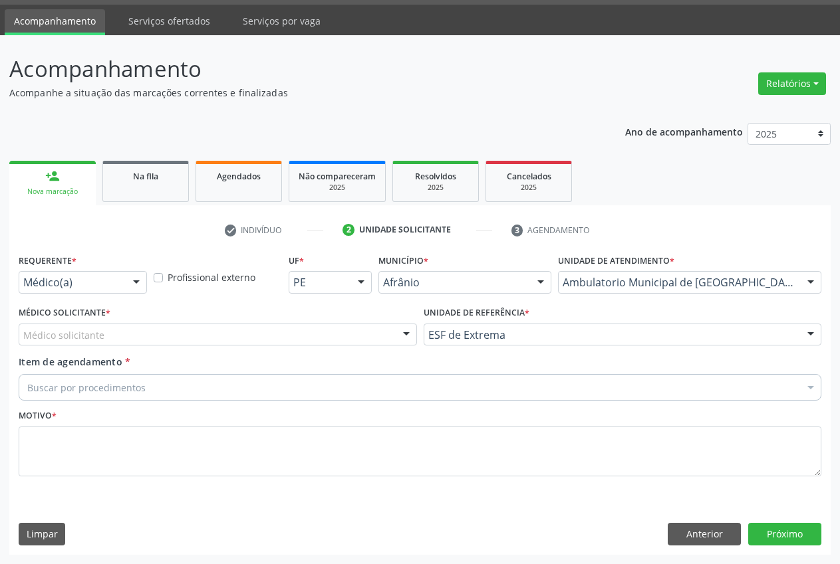
click at [118, 339] on div "Médico solicitante" at bounding box center [218, 335] width 398 height 23
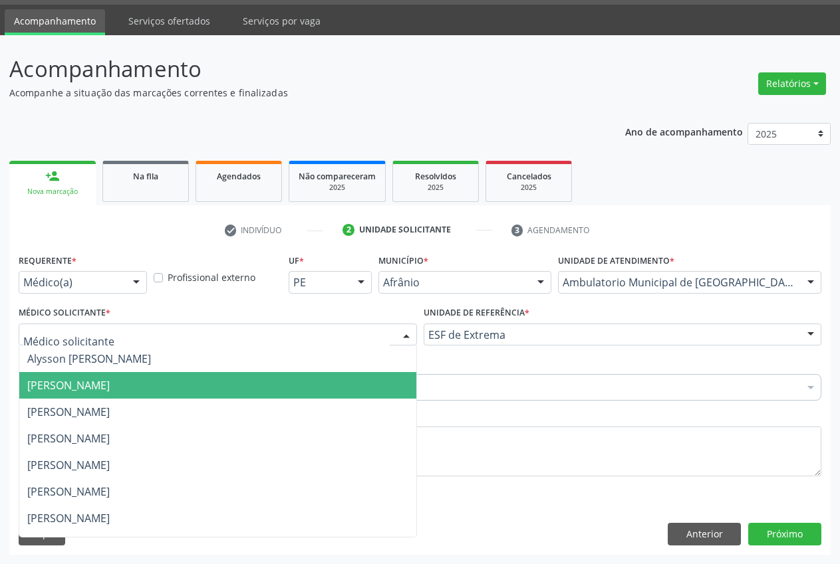
click at [108, 382] on span "[PERSON_NAME]" at bounding box center [68, 385] width 82 height 15
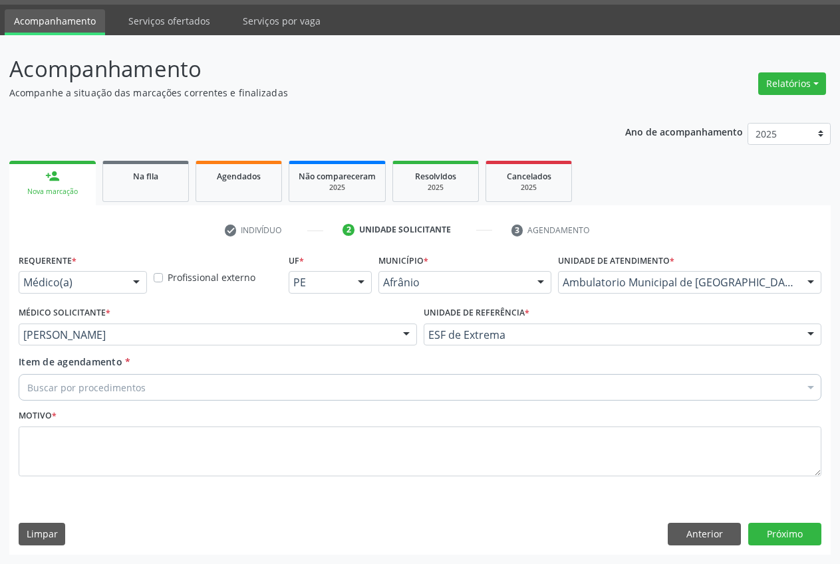
click at [118, 382] on div "Buscar por procedimentos" at bounding box center [420, 387] width 802 height 27
click at [27, 391] on input "Item de agendamento *" at bounding box center [27, 387] width 0 height 27
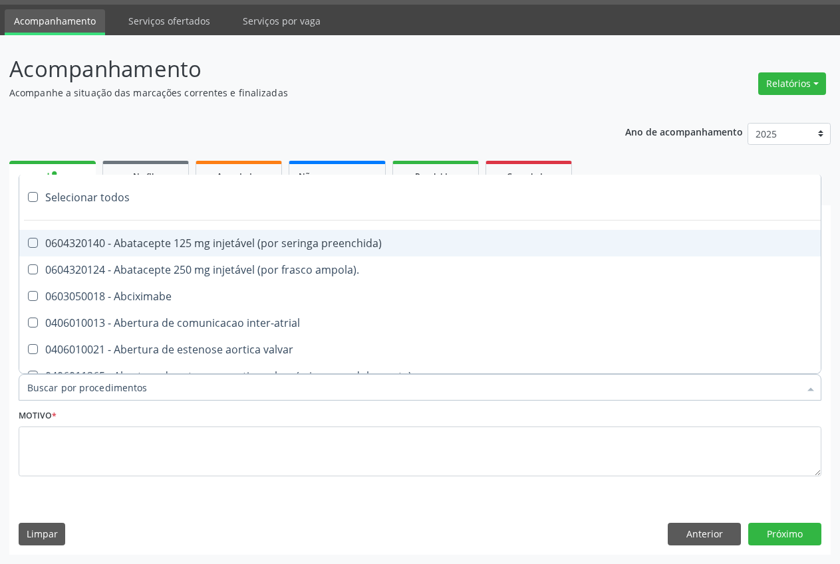
click at [98, 387] on input "Item de agendamento *" at bounding box center [413, 387] width 772 height 27
type input "radiografia de to"
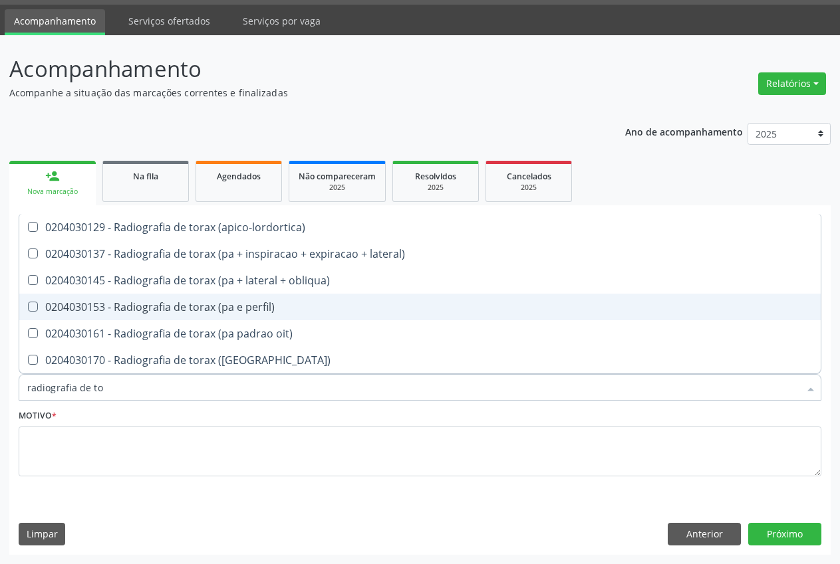
click at [233, 312] on div "0204030153 - Radiografia de torax (pa e perfil)" at bounding box center [419, 307] width 785 height 11
checkbox perfil\) "true"
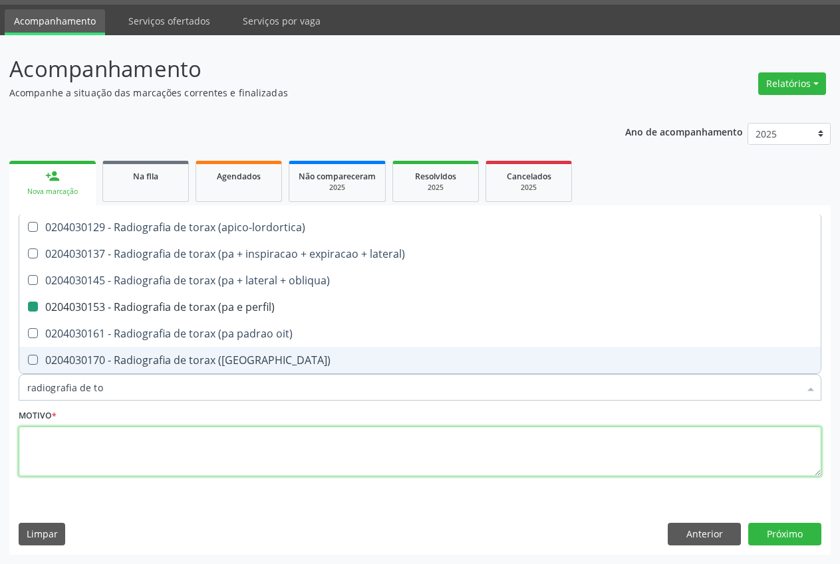
click at [137, 443] on textarea at bounding box center [420, 452] width 802 height 51
type textarea "."
checkbox lateral\) "true"
checkbox perfil\) "false"
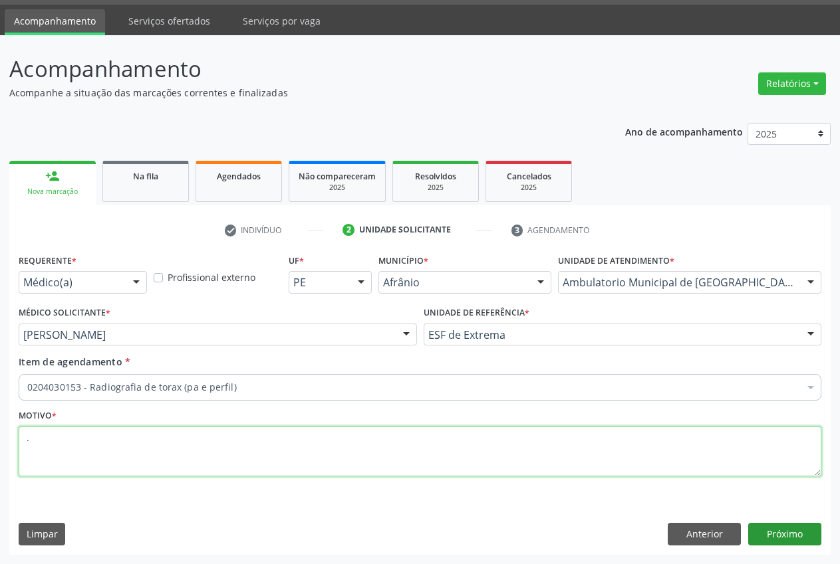
type textarea "."
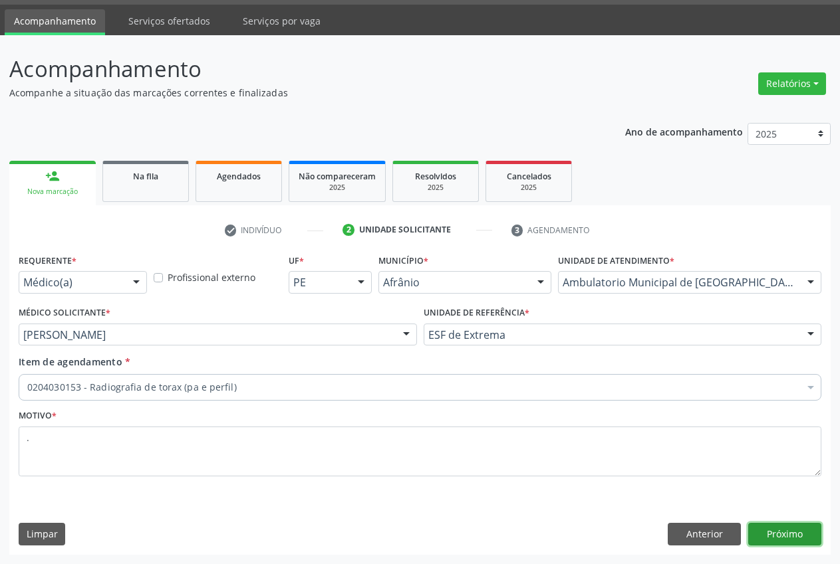
click at [790, 543] on button "Próximo" at bounding box center [784, 534] width 73 height 23
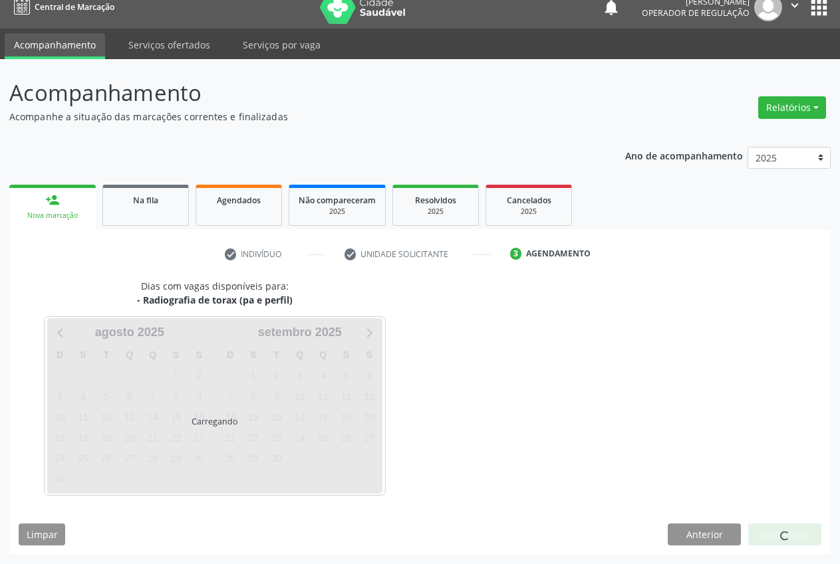
scroll to position [14, 0]
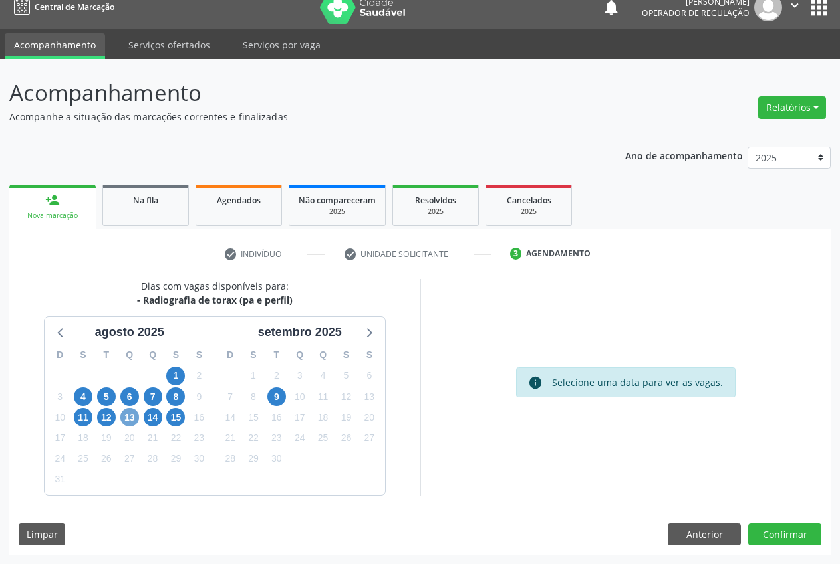
click at [134, 417] on span "13" at bounding box center [129, 417] width 19 height 19
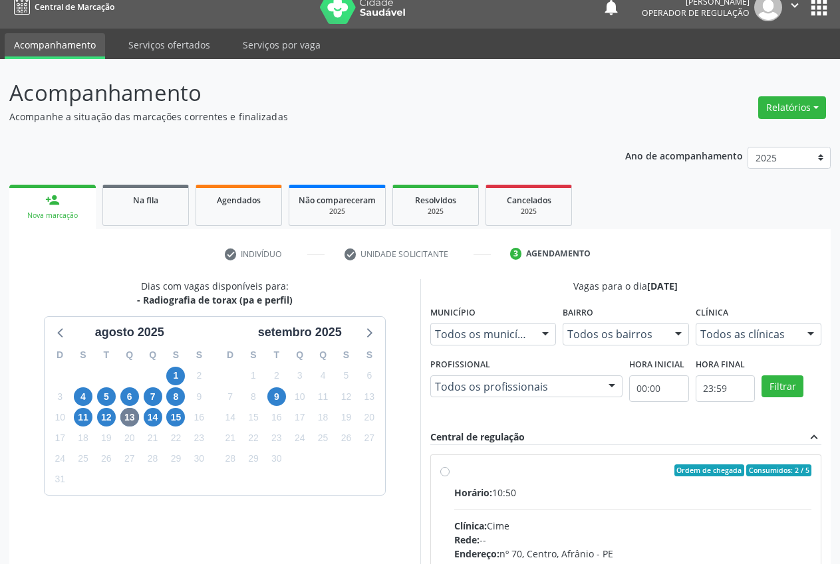
click at [473, 471] on div "Ordem de chegada Consumidos: 2 / 5" at bounding box center [633, 471] width 358 height 12
click at [449, 471] on input "Ordem de chegada Consumidos: 2 / 5 Horário: 10:50 Clínica: Cime Rede: -- Endere…" at bounding box center [444, 471] width 9 height 12
radio input "true"
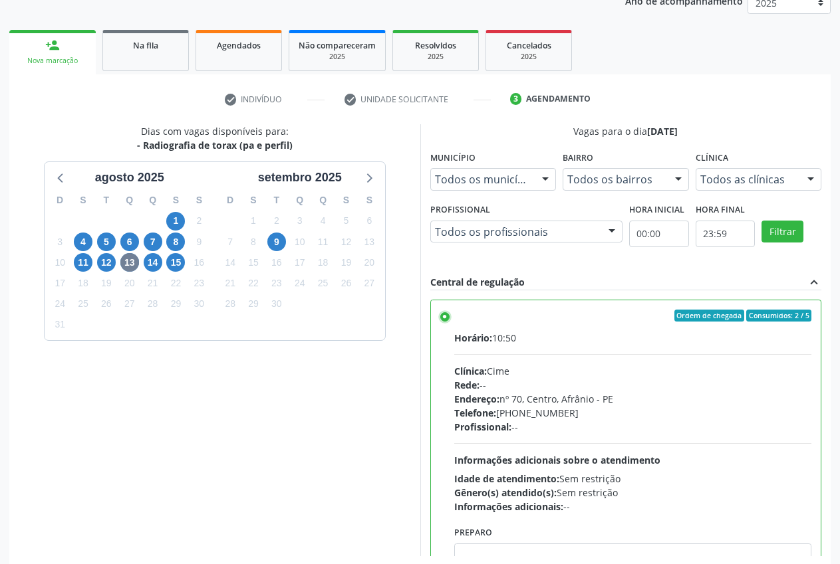
scroll to position [230, 0]
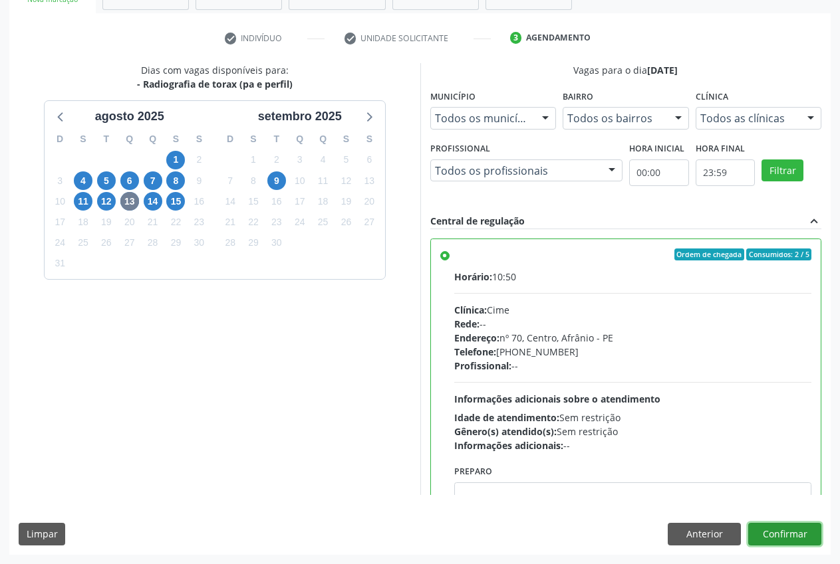
click at [767, 529] on button "Confirmar" at bounding box center [784, 534] width 73 height 23
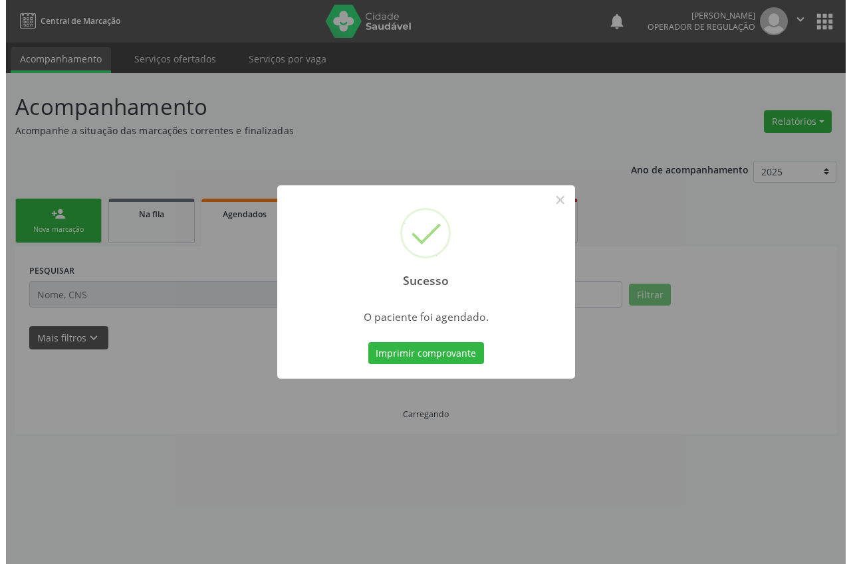
scroll to position [0, 0]
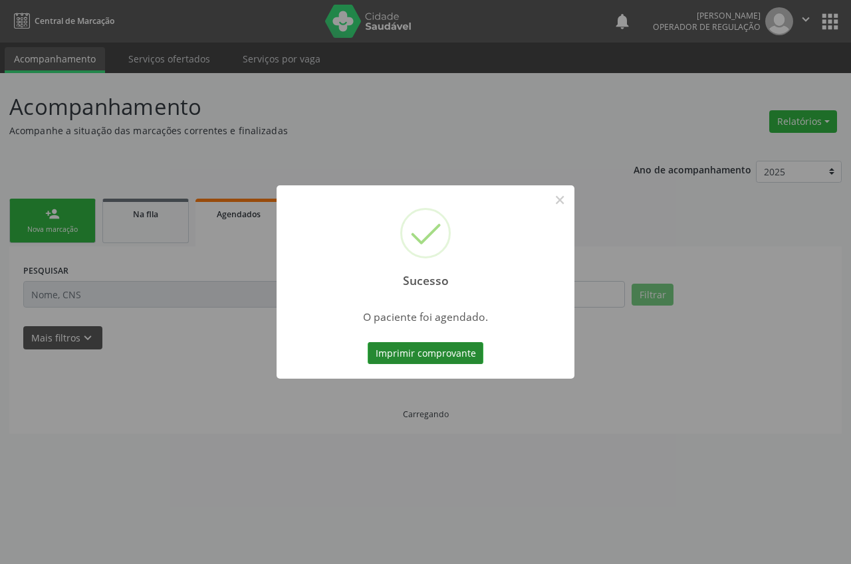
click at [443, 352] on button "Imprimir comprovante" at bounding box center [426, 353] width 116 height 23
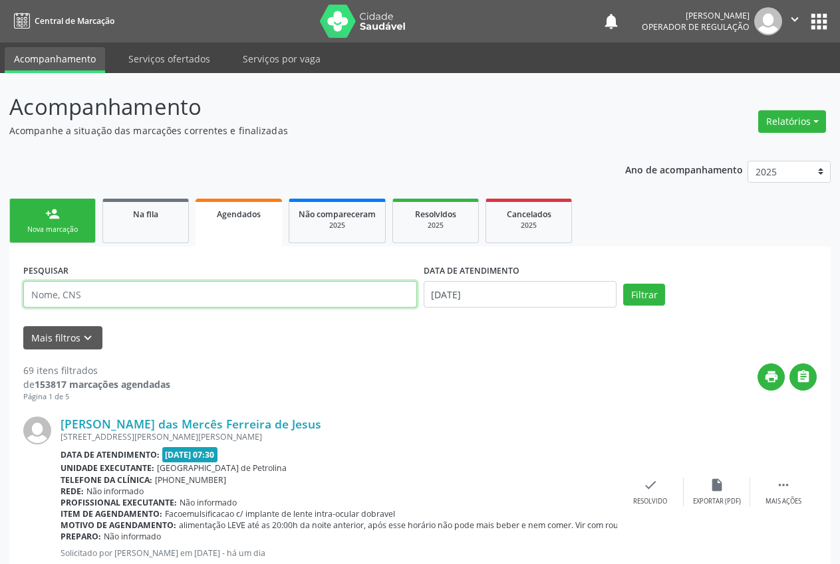
click at [84, 294] on input "text" at bounding box center [220, 294] width 394 height 27
type input "[PERSON_NAME]"
click at [623, 284] on button "Filtrar" at bounding box center [644, 295] width 42 height 23
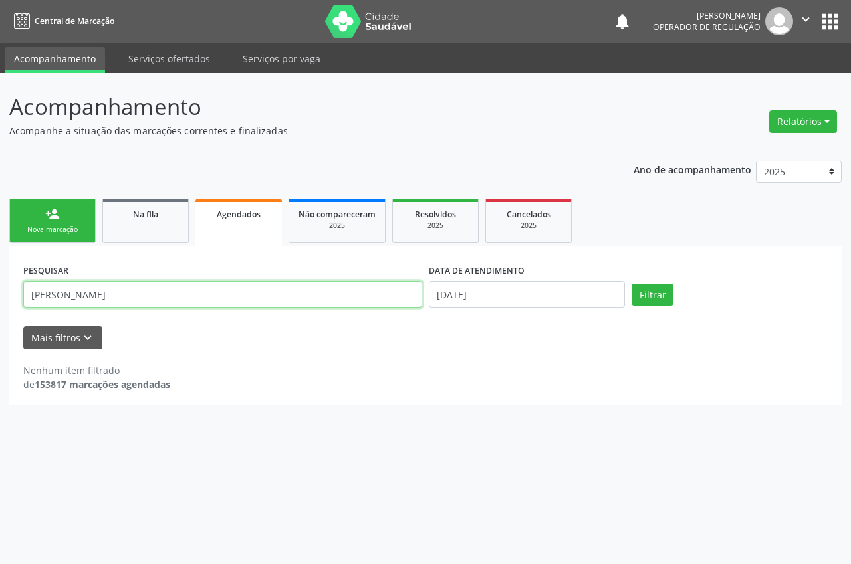
drag, startPoint x: 104, startPoint y: 294, endPoint x: 0, endPoint y: 305, distance: 105.0
click at [0, 305] on div "Acompanhamento Acompanhe a situação das marcações correntes e finalizadas Relat…" at bounding box center [425, 318] width 851 height 491
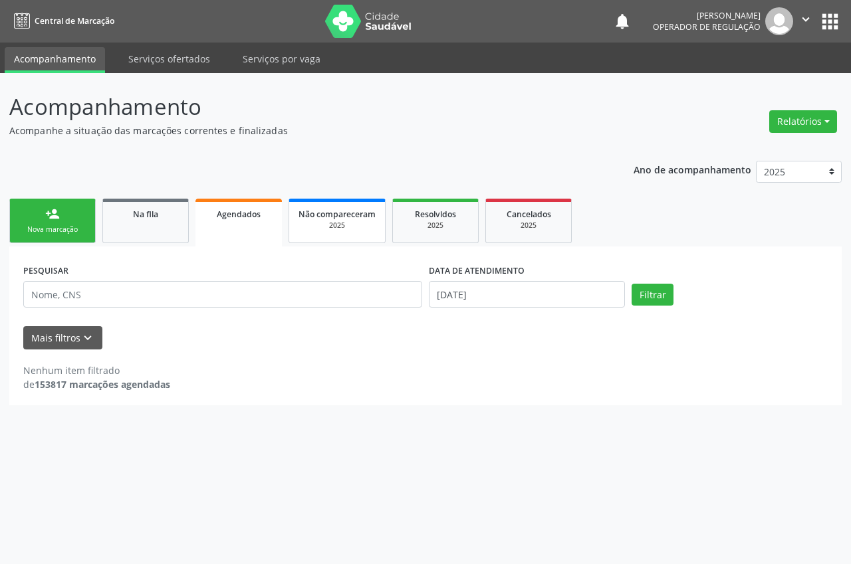
click at [334, 217] on span "Não compareceram" at bounding box center [337, 214] width 77 height 11
click at [412, 215] on div "Resolvidos" at bounding box center [435, 214] width 66 height 14
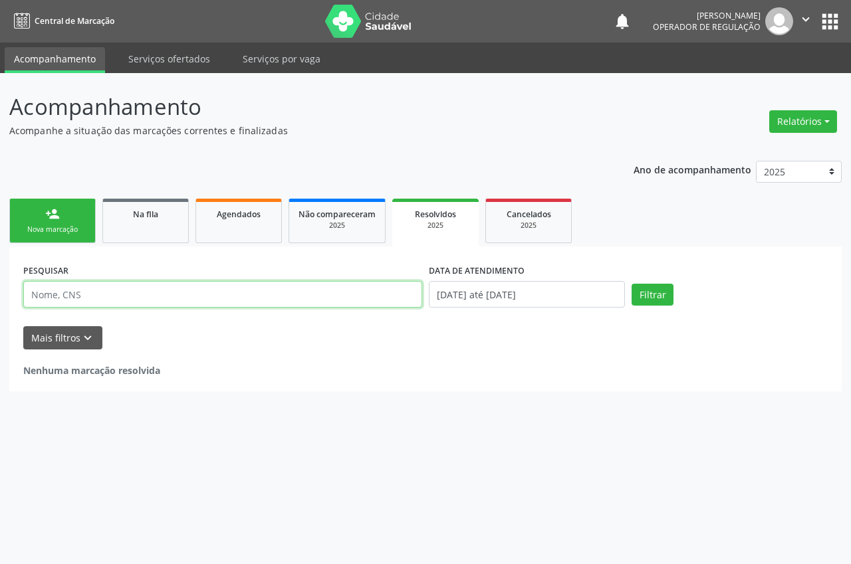
click at [130, 298] on input "text" at bounding box center [222, 294] width 399 height 27
type input "[PERSON_NAME]"
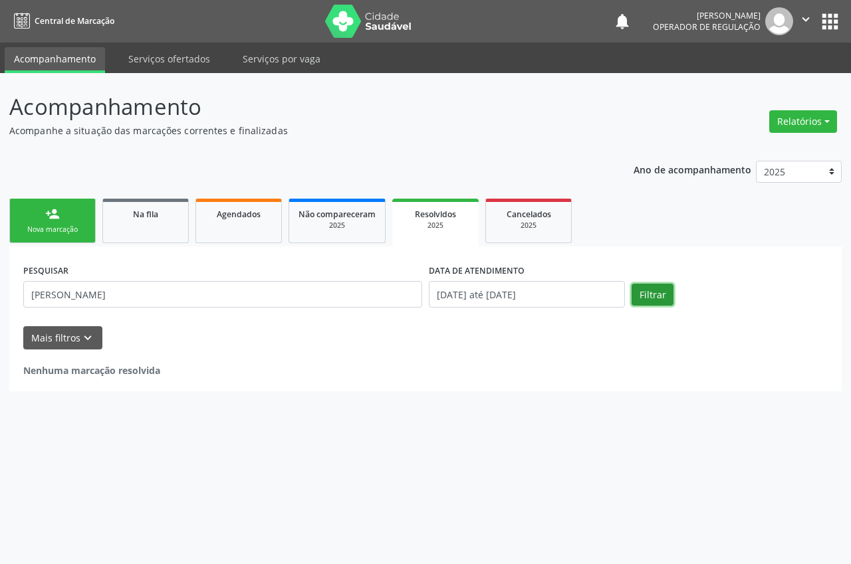
click at [665, 292] on button "Filtrar" at bounding box center [653, 295] width 42 height 23
click at [82, 339] on icon "keyboard_arrow_down" at bounding box center [87, 338] width 15 height 15
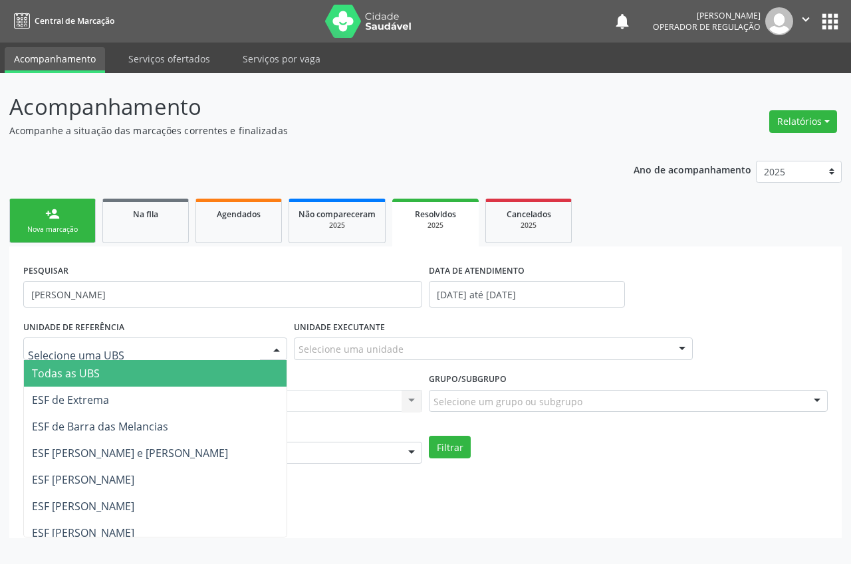
click at [141, 348] on div at bounding box center [155, 349] width 264 height 23
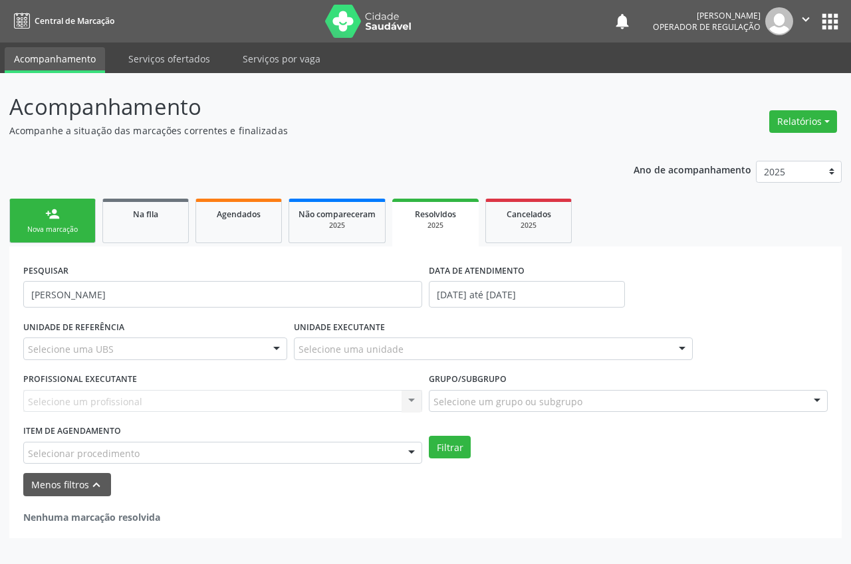
click at [388, 380] on div "PROFISSIONAL EXECUTANTE Selecione um profissional Nenhum resultado encontrado p…" at bounding box center [223, 396] width 406 height 52
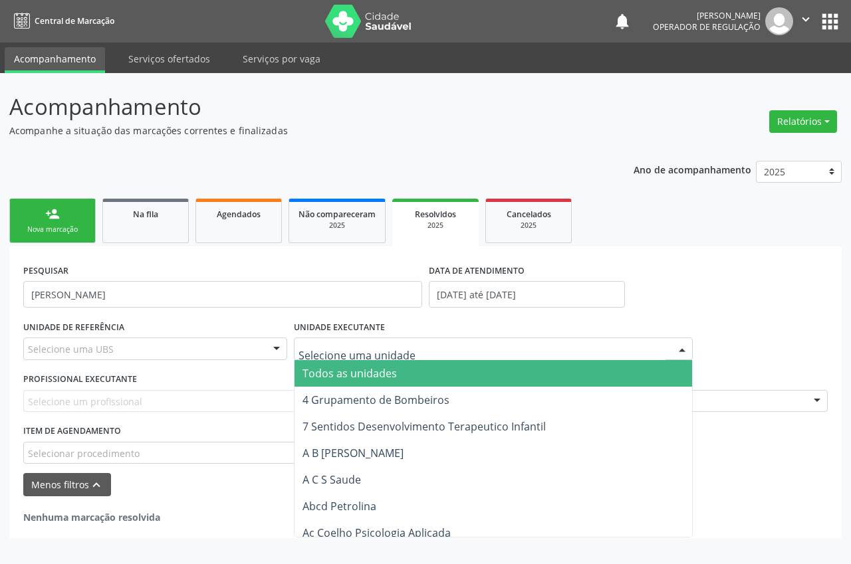
click at [389, 349] on input "text" at bounding box center [482, 355] width 367 height 27
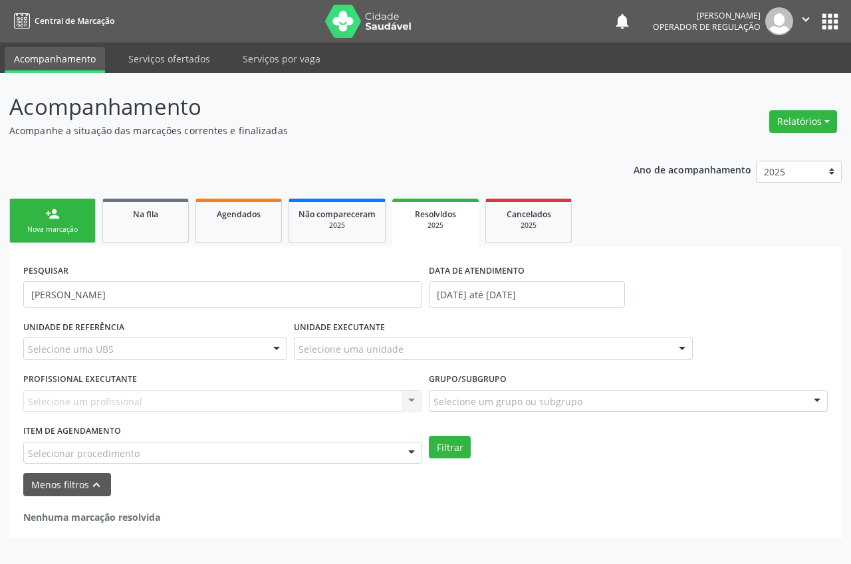
click at [732, 311] on div "PESQUISAR [PERSON_NAME] DATA DE ATENDIMENTO [DATE] até [DATE]" at bounding box center [425, 289] width 811 height 57
click at [281, 402] on div "Selecione um profissional Nenhum resultado encontrado para: " " Não há nenhuma …" at bounding box center [222, 401] width 399 height 23
click at [62, 482] on button "Menos filtros keyboard_arrow_up" at bounding box center [67, 484] width 88 height 23
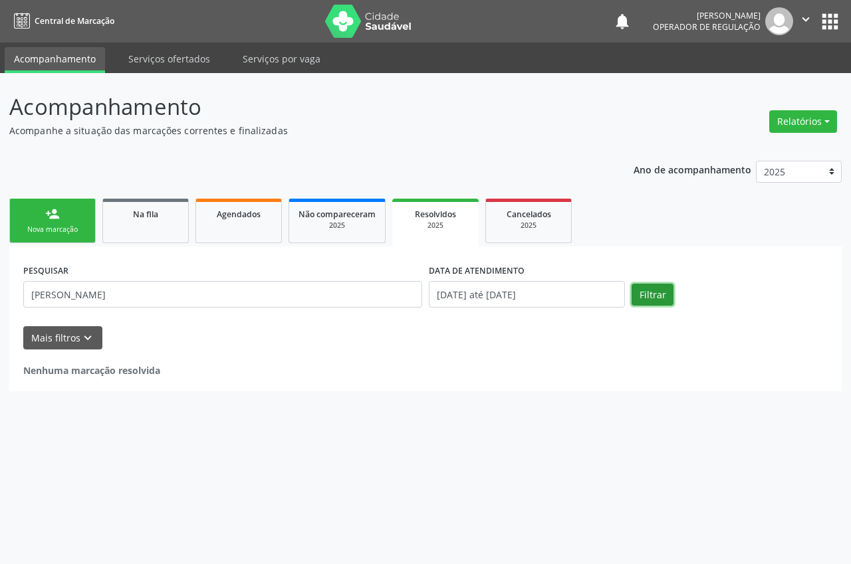
click at [642, 293] on button "Filtrar" at bounding box center [653, 295] width 42 height 23
click at [812, 116] on button "Relatórios" at bounding box center [803, 121] width 68 height 23
drag, startPoint x: 778, startPoint y: 217, endPoint x: 433, endPoint y: 217, distance: 344.4
click at [766, 217] on ul "person_add Nova marcação Na fila Agendados Não compareceram 2025 Resolvidos 202…" at bounding box center [425, 220] width 832 height 51
click at [244, 225] on link "Agendados" at bounding box center [238, 221] width 86 height 45
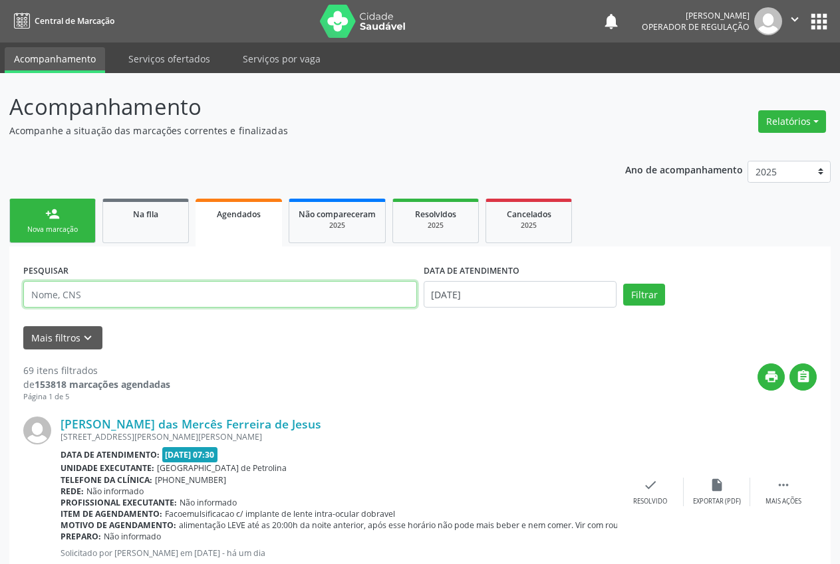
click at [88, 297] on input "text" at bounding box center [220, 294] width 394 height 27
type input "[PERSON_NAME]"
click at [623, 284] on button "Filtrar" at bounding box center [644, 295] width 42 height 23
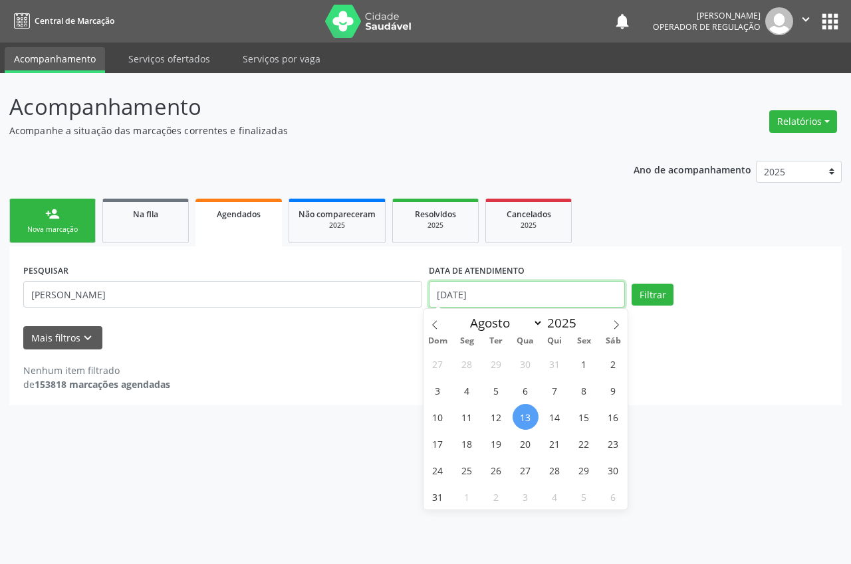
click at [491, 291] on input "[DATE]" at bounding box center [527, 294] width 196 height 27
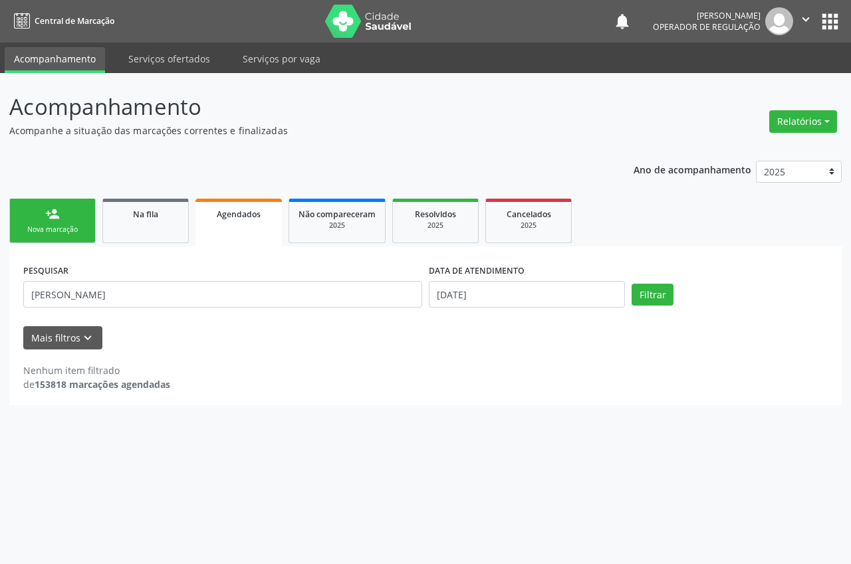
click at [802, 384] on div "Nenhum item filtrado de 153818 marcações agendadas" at bounding box center [425, 378] width 804 height 28
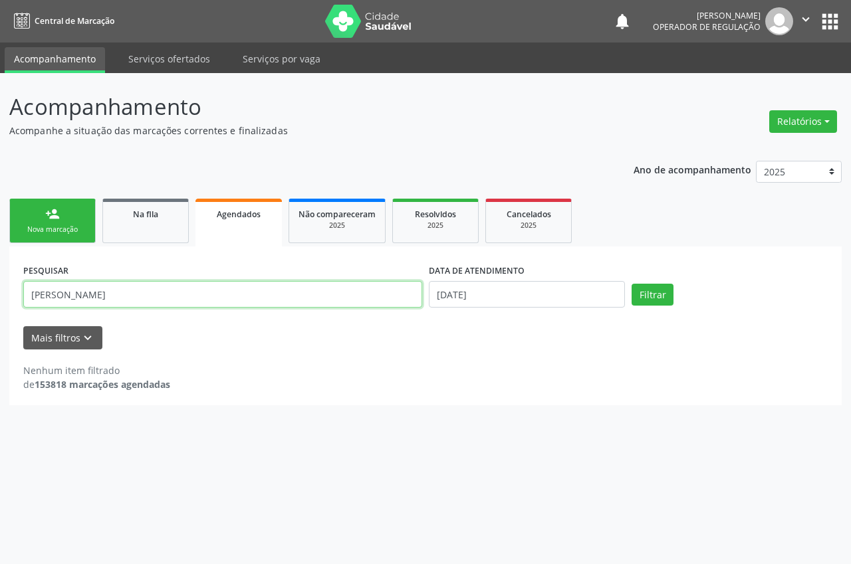
drag, startPoint x: 188, startPoint y: 290, endPoint x: 50, endPoint y: 292, distance: 138.3
click at [50, 292] on input "[PERSON_NAME]" at bounding box center [222, 294] width 399 height 27
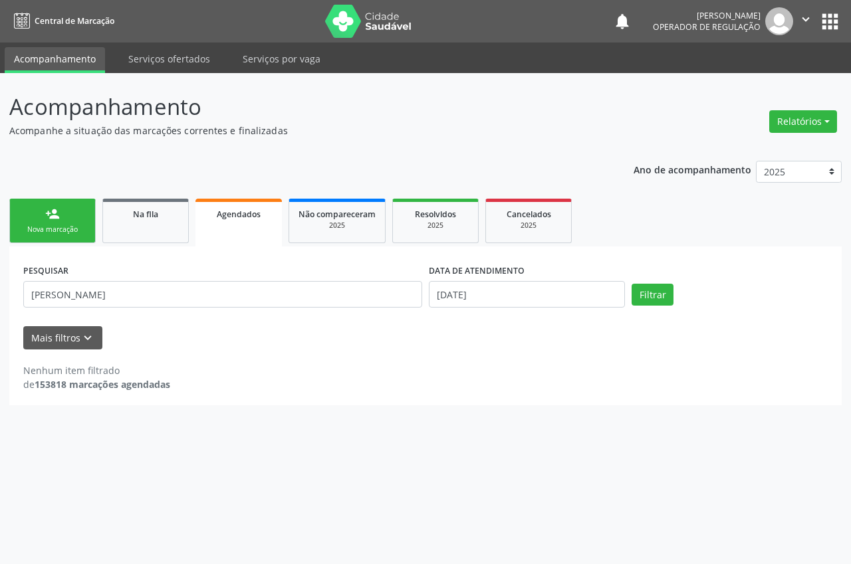
click at [164, 342] on div "Mais filtros keyboard_arrow_down" at bounding box center [425, 337] width 811 height 23
click at [324, 232] on link "Não compareceram 2025" at bounding box center [337, 221] width 97 height 45
click at [446, 215] on span "Resolvidos" at bounding box center [435, 214] width 41 height 11
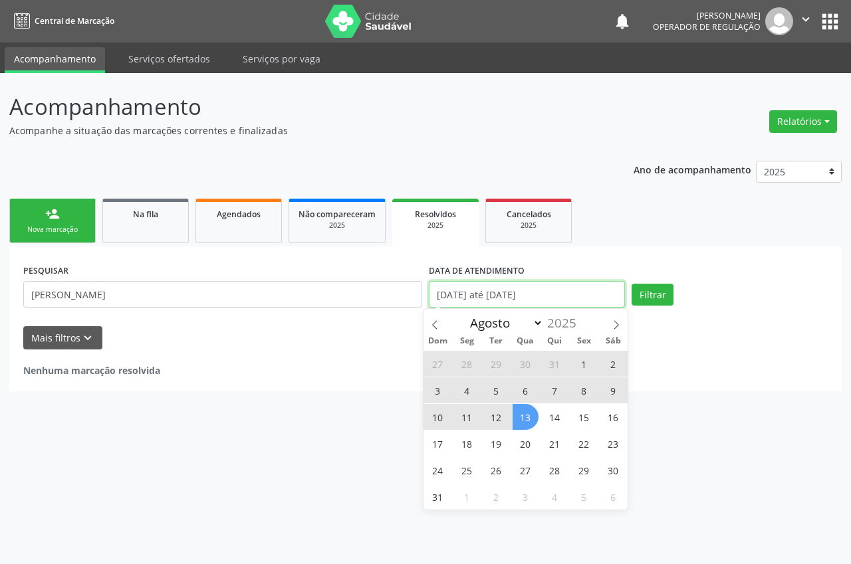
click at [511, 295] on input "[DATE] até [DATE]" at bounding box center [527, 294] width 196 height 27
click at [668, 295] on button "Filtrar" at bounding box center [653, 295] width 42 height 23
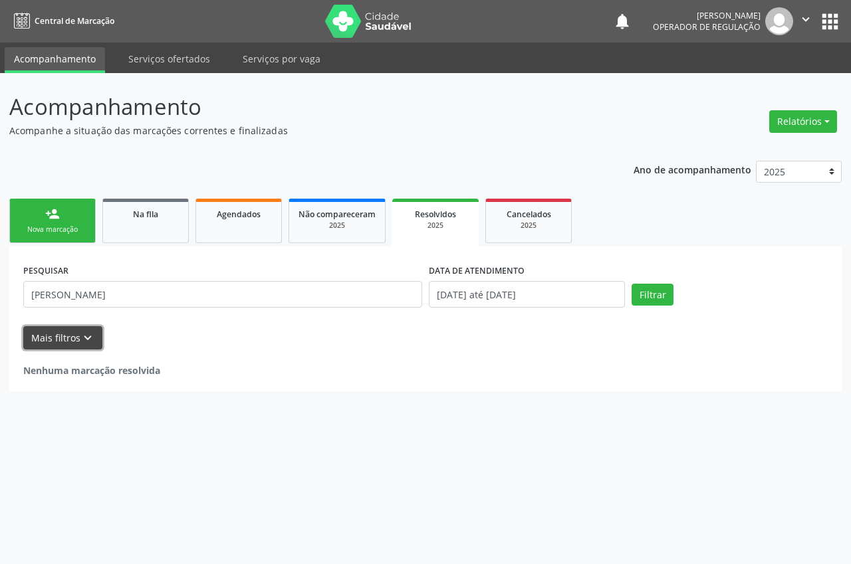
click at [81, 331] on icon "keyboard_arrow_down" at bounding box center [87, 338] width 15 height 15
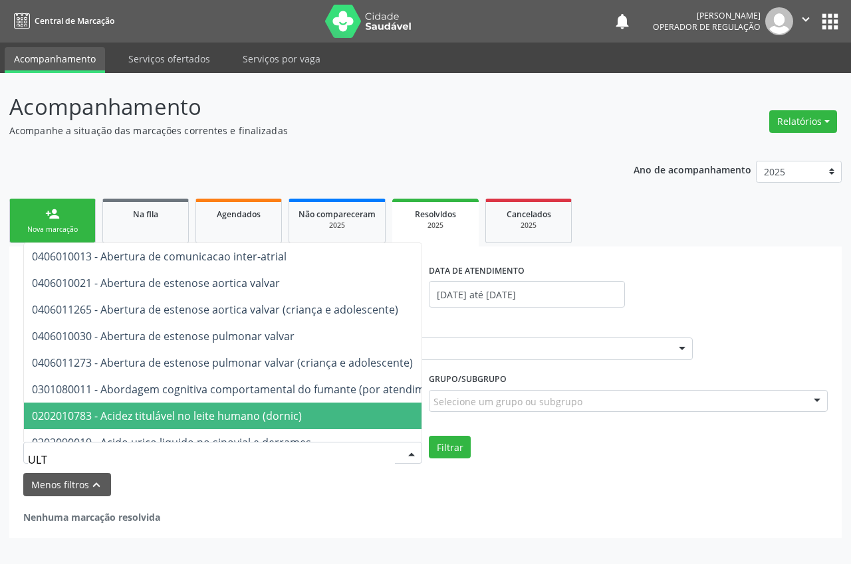
type input "ULTR"
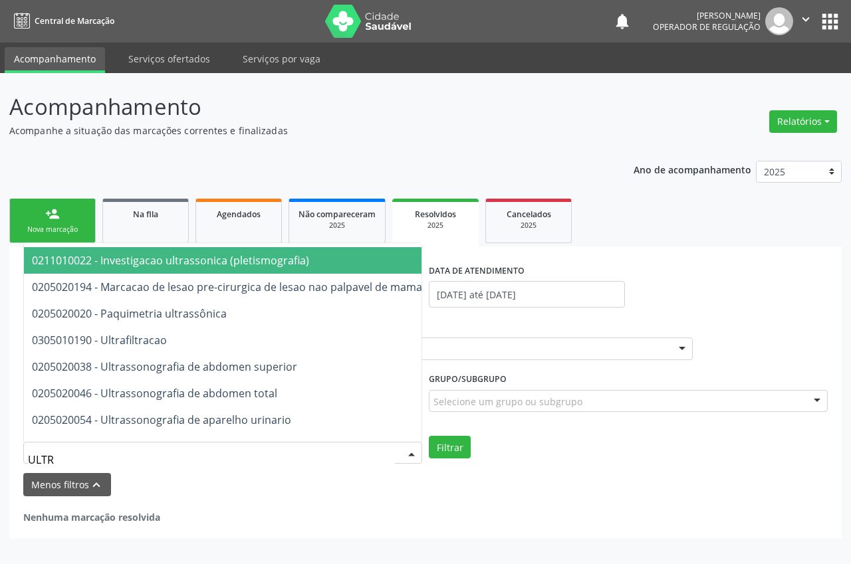
scroll to position [77, 0]
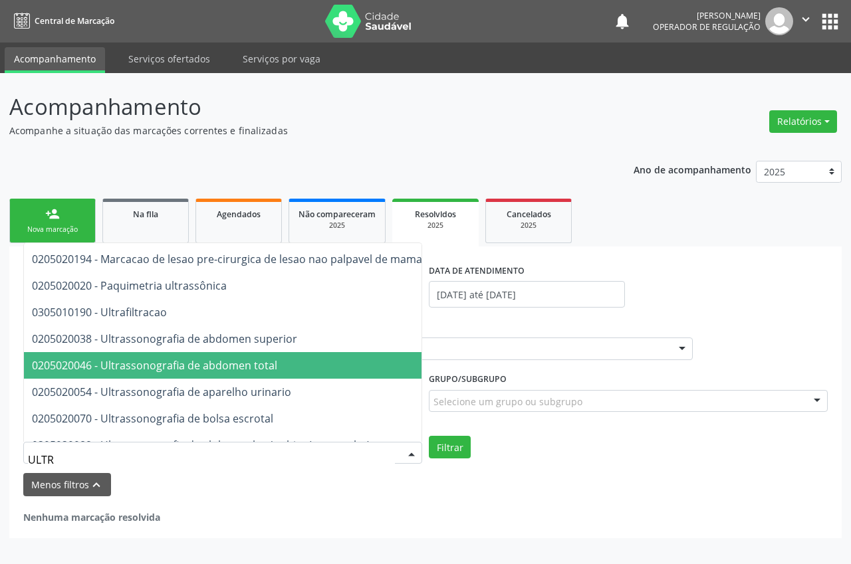
click at [295, 358] on span "0205020046 - Ultrassonografia de abdomen total" at bounding box center [354, 365] width 660 height 27
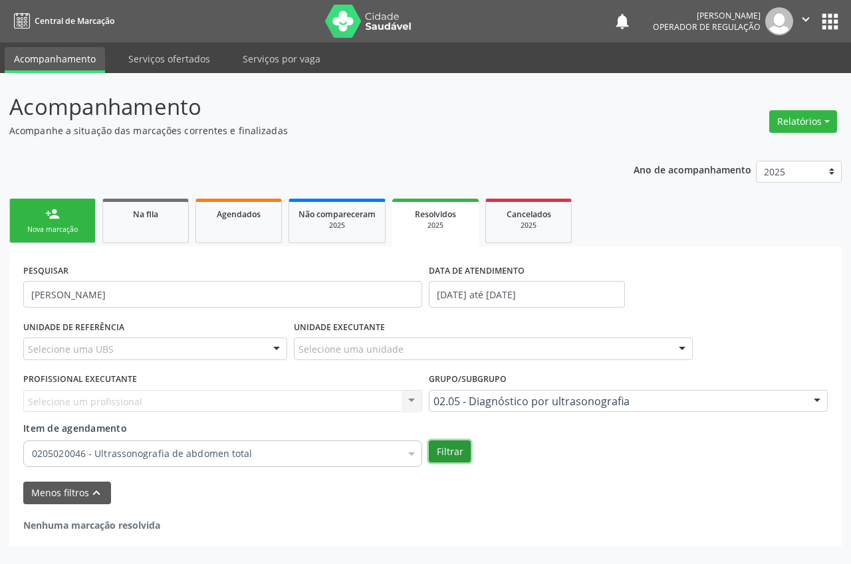
click at [447, 460] on button "Filtrar" at bounding box center [450, 452] width 42 height 23
click at [658, 262] on div "PESQUISAR [PERSON_NAME] DATA DE ATENDIMENTO [DATE] até [DATE]" at bounding box center [425, 289] width 811 height 57
click at [53, 228] on div "Nova marcação" at bounding box center [52, 230] width 66 height 10
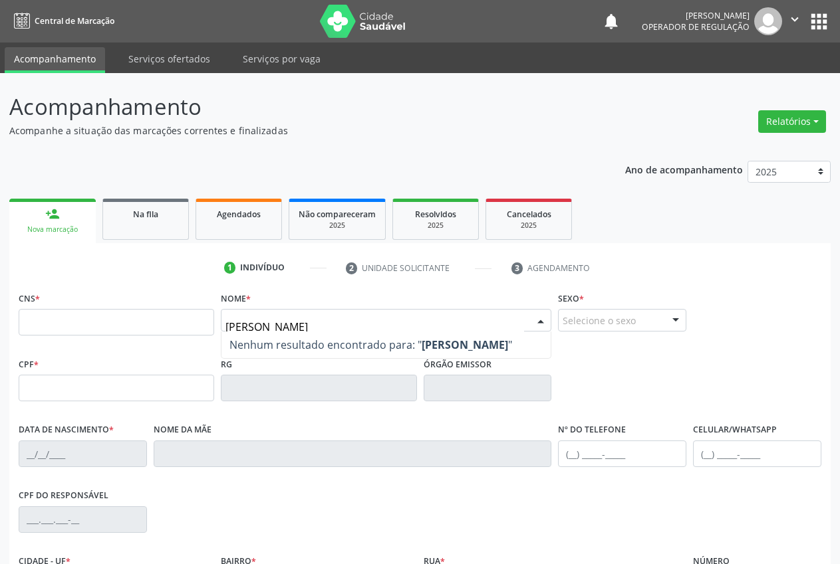
click at [378, 321] on input "[PERSON_NAME]" at bounding box center [374, 327] width 299 height 27
type input "I"
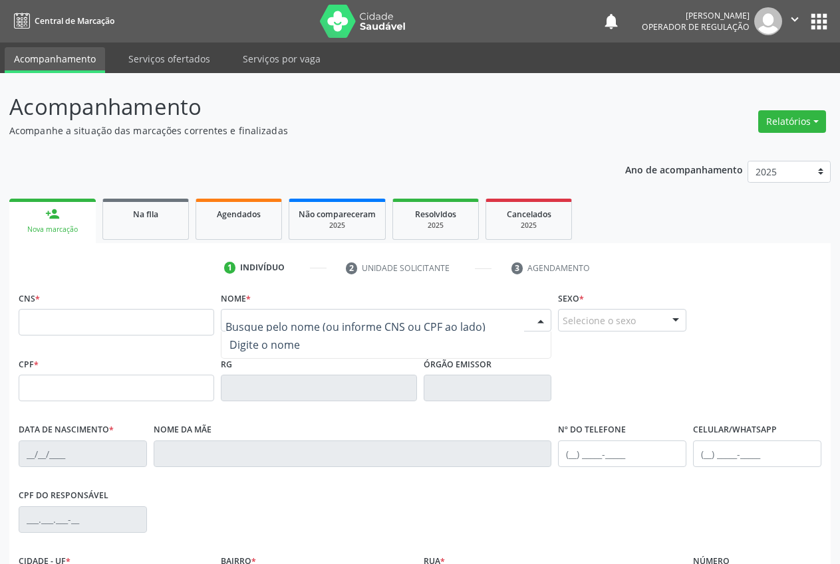
type input "I"
click at [435, 224] on div "2025" at bounding box center [435, 226] width 66 height 10
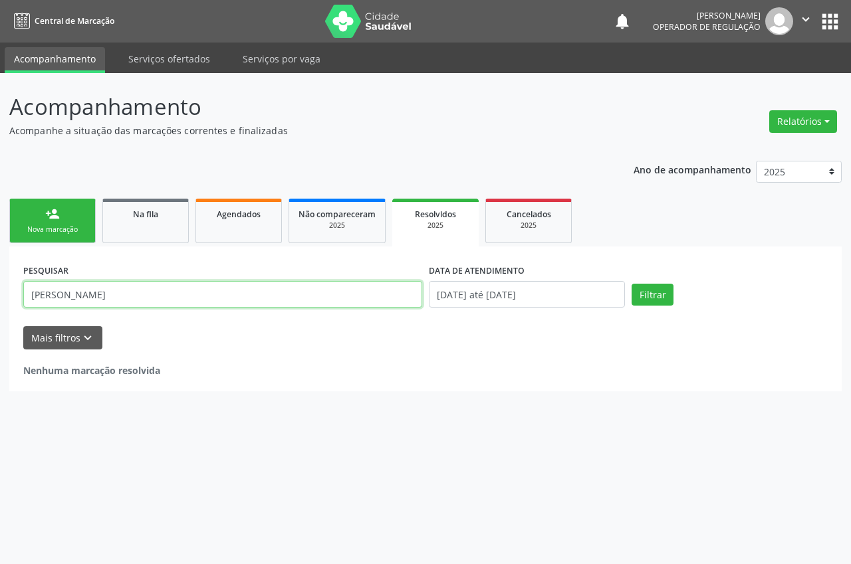
drag, startPoint x: 167, startPoint y: 295, endPoint x: 0, endPoint y: 280, distance: 167.5
click at [0, 280] on div "Acompanhamento Acompanhe a situação das marcações correntes e finalizadas Relat…" at bounding box center [425, 318] width 851 height 491
paste input "702 3091 5709 3014"
type input "702 3091 5709 3014"
click at [632, 284] on button "Filtrar" at bounding box center [653, 295] width 42 height 23
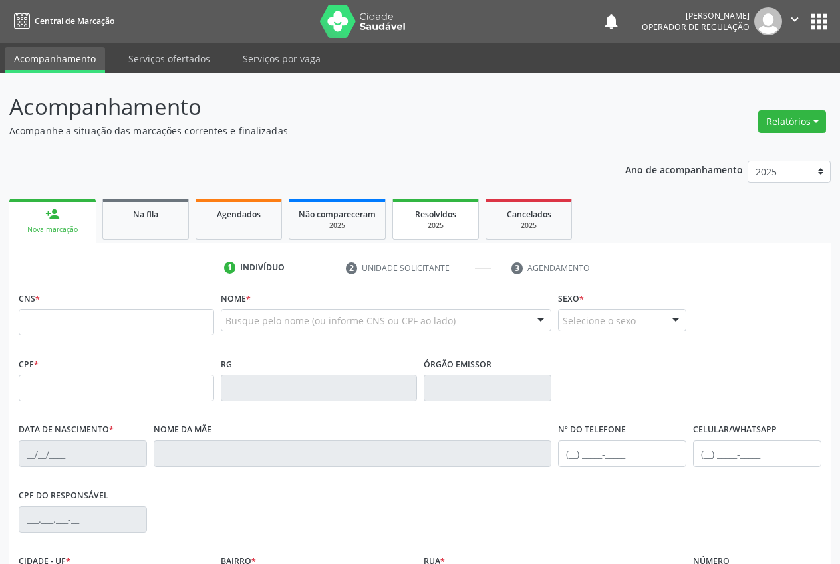
click at [443, 221] on div "2025" at bounding box center [435, 226] width 66 height 10
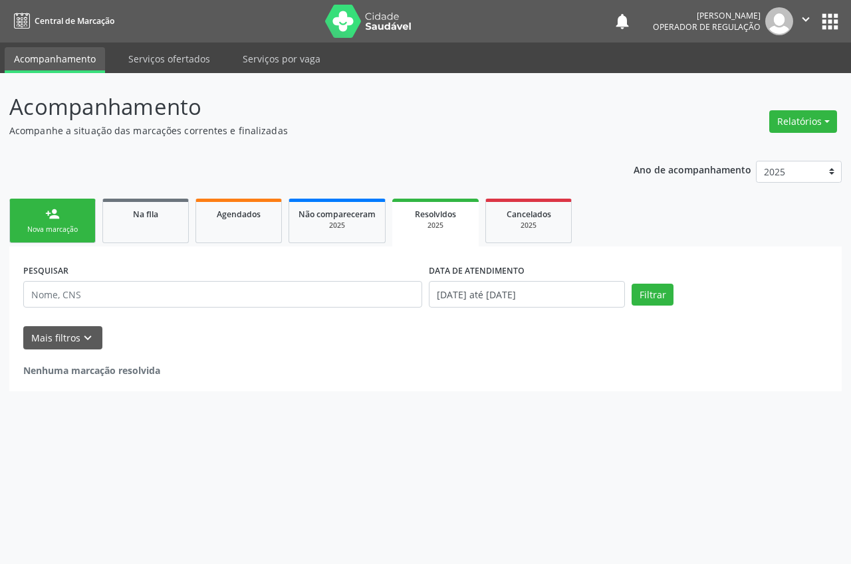
click at [76, 295] on input "text" at bounding box center [222, 294] width 399 height 27
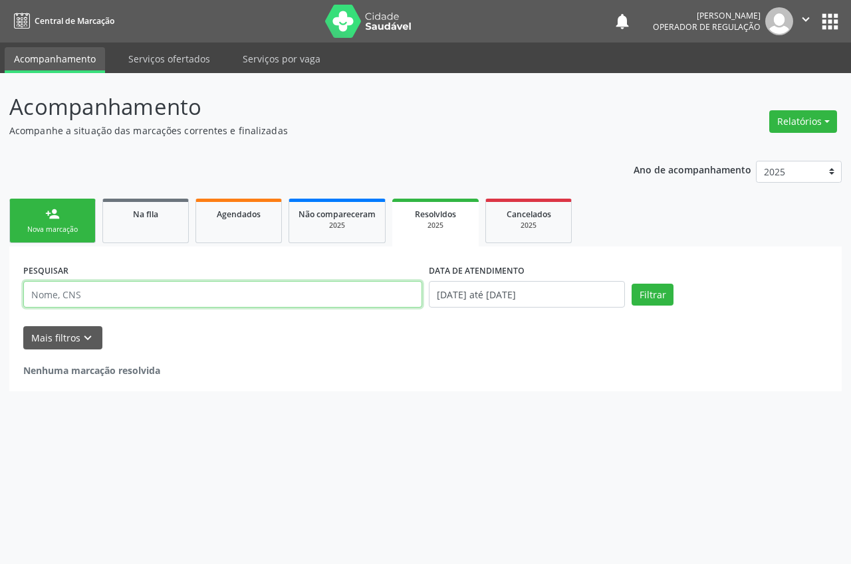
paste input "702 3091 5709 3014"
click at [138, 290] on input "702 3091 5709 3014" at bounding box center [222, 294] width 399 height 27
type input "702 3091 5709 3014"
click at [632, 284] on button "Filtrar" at bounding box center [653, 295] width 42 height 23
click at [141, 297] on input "702 3091 5709 3014" at bounding box center [222, 294] width 399 height 27
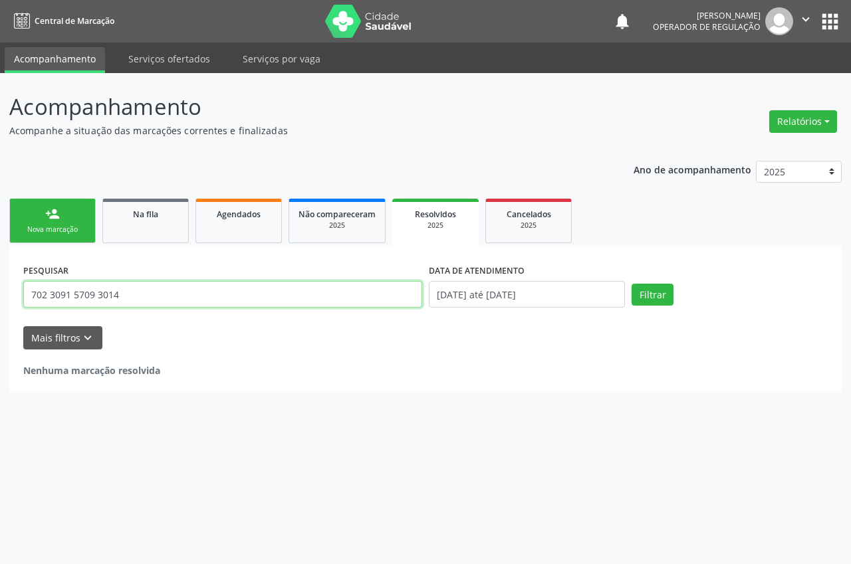
click at [632, 284] on button "Filtrar" at bounding box center [653, 295] width 42 height 23
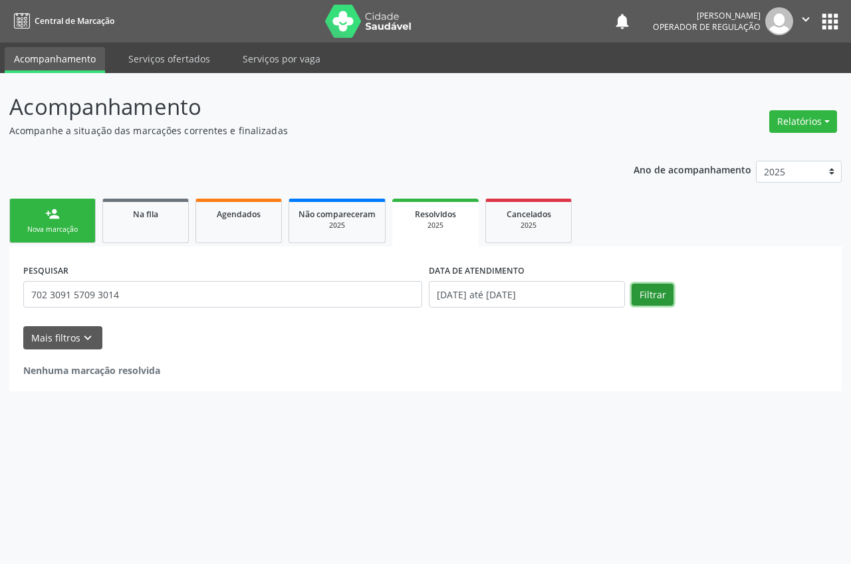
click at [644, 286] on button "Filtrar" at bounding box center [653, 295] width 42 height 23
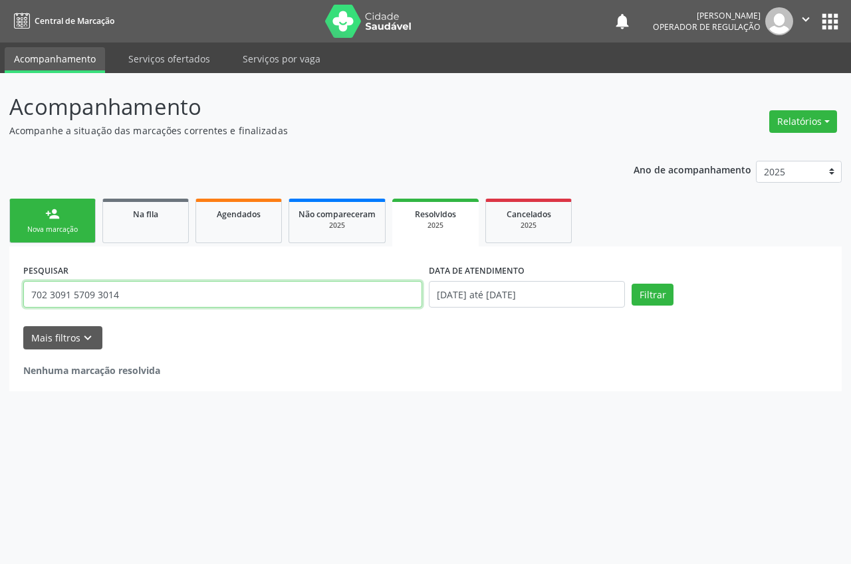
drag, startPoint x: 132, startPoint y: 292, endPoint x: 0, endPoint y: 302, distance: 132.0
click at [0, 302] on div "Acompanhamento Acompanhe a situação das marcações correntes e finalizadas Relat…" at bounding box center [425, 318] width 851 height 491
type input "V"
paste input "702 3091 5709 3014"
type input "702 3091 5709 3014"
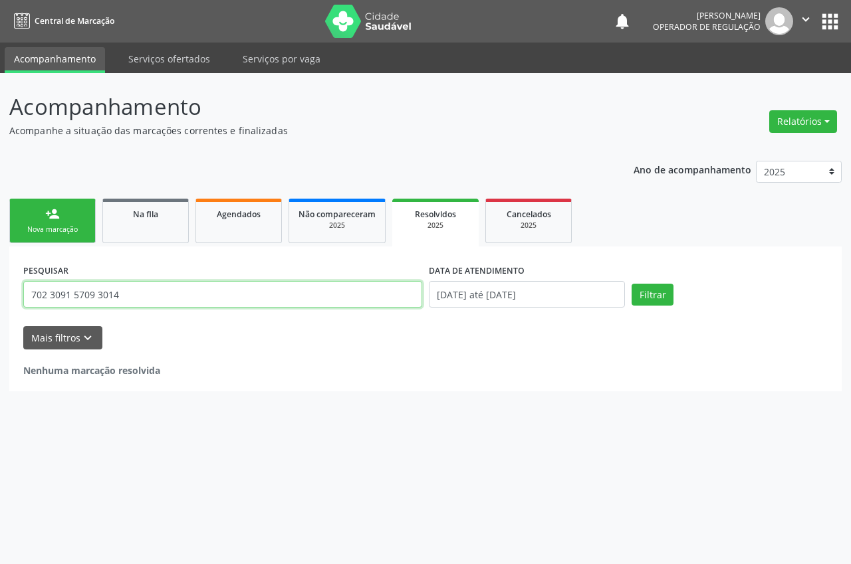
click at [632, 284] on button "Filtrar" at bounding box center [653, 295] width 42 height 23
